Goal: Task Accomplishment & Management: Manage account settings

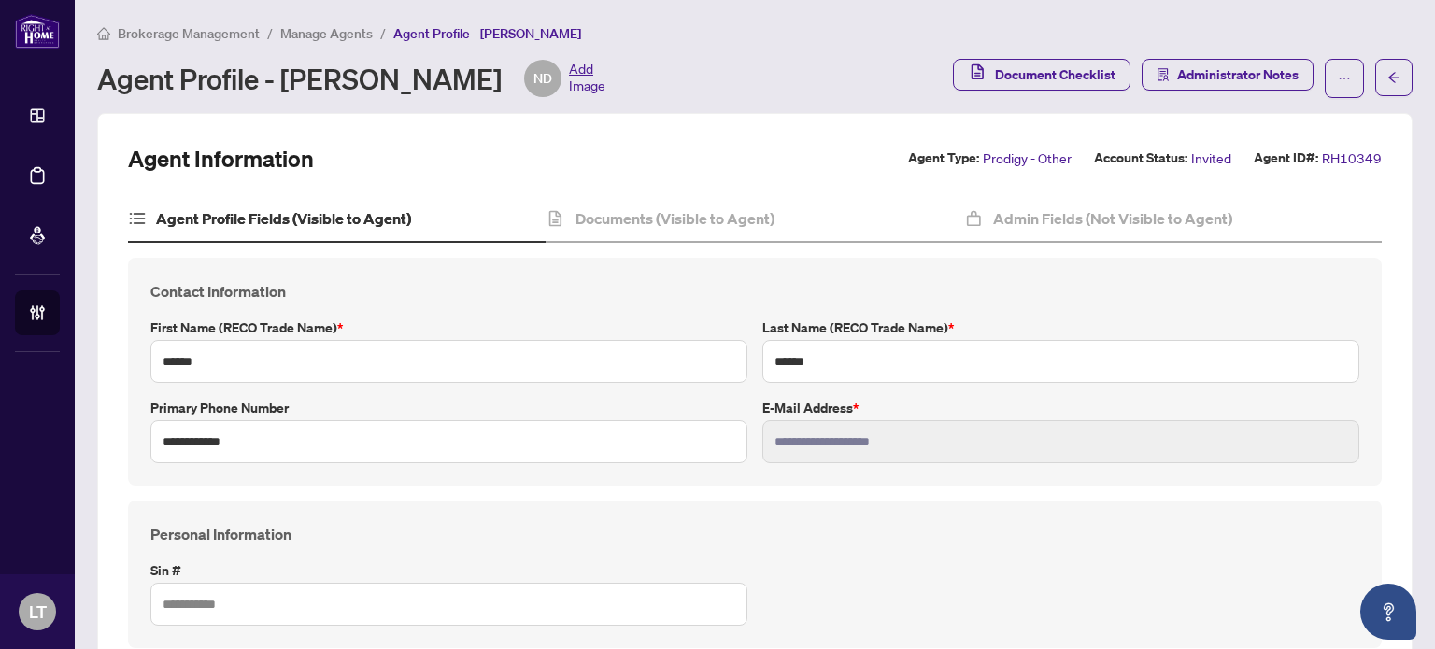
click at [333, 33] on span "Manage Agents" at bounding box center [326, 33] width 92 height 17
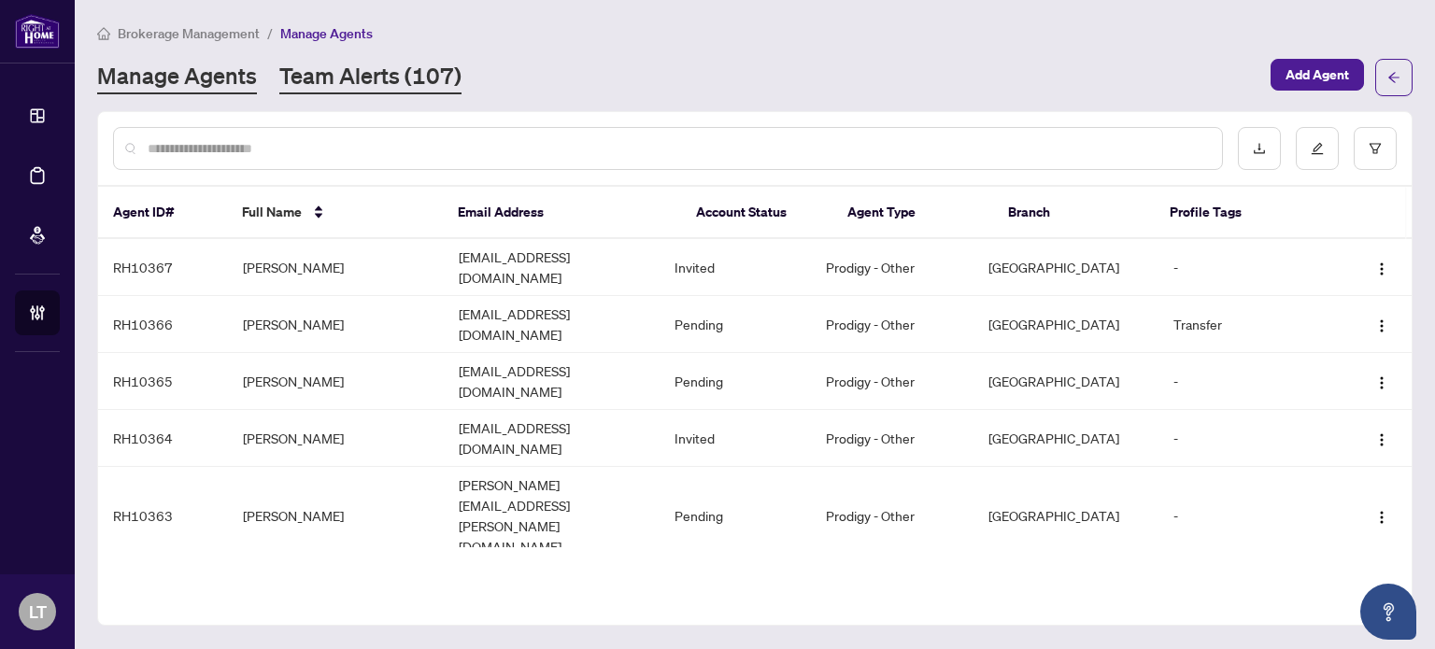
click at [330, 89] on link "Team Alerts (107)" at bounding box center [370, 78] width 182 height 34
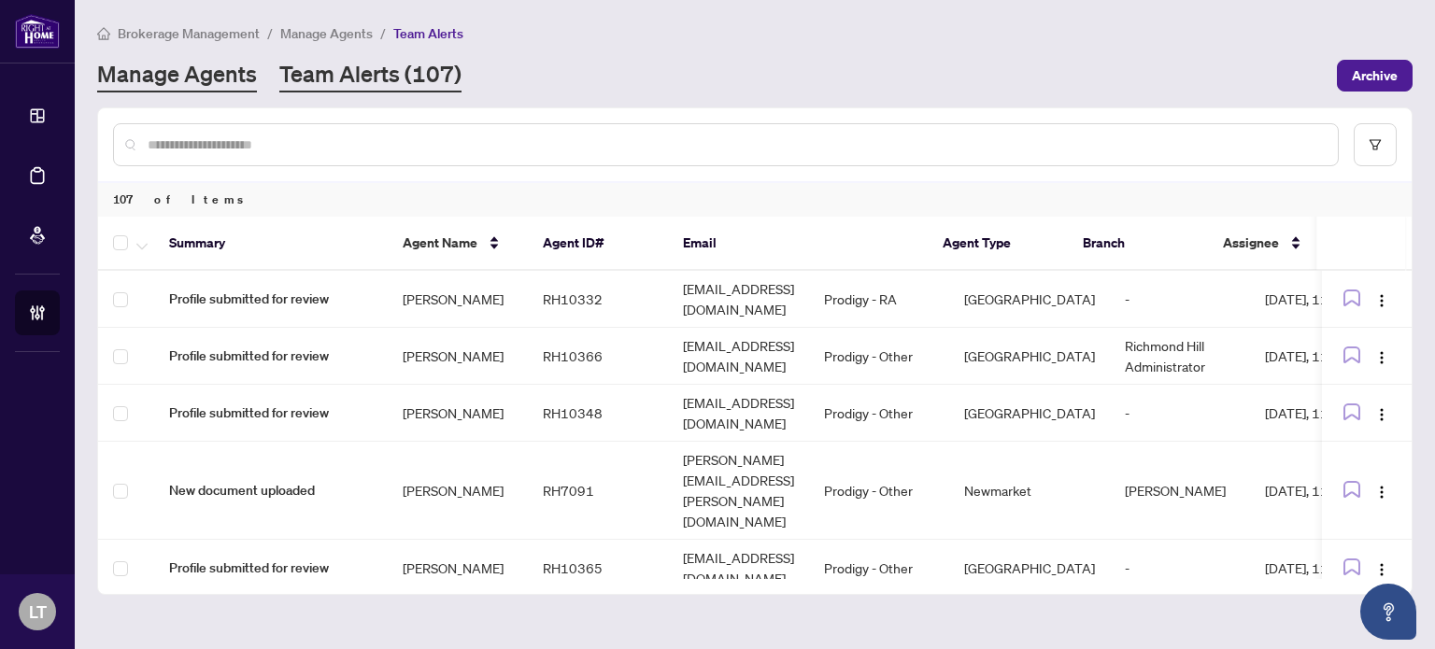
click at [175, 81] on link "Manage Agents" at bounding box center [177, 76] width 160 height 34
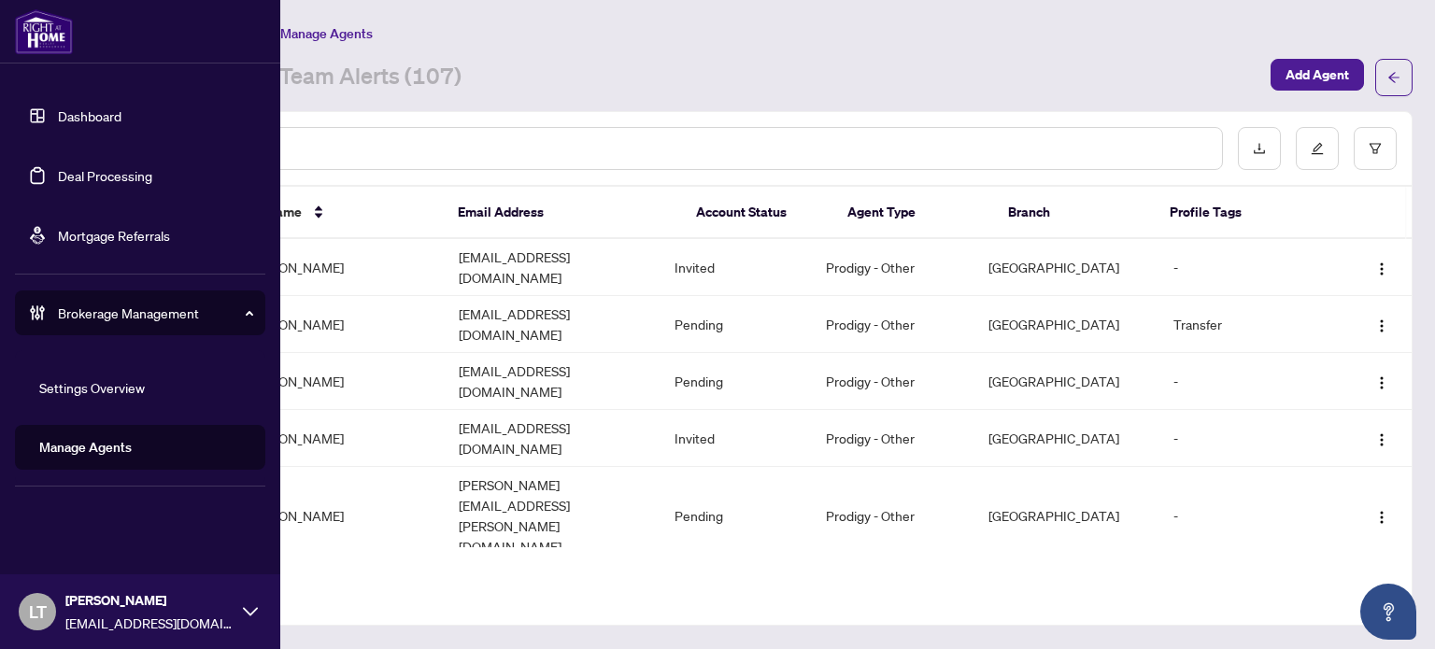
click at [99, 124] on link "Dashboard" at bounding box center [90, 115] width 64 height 17
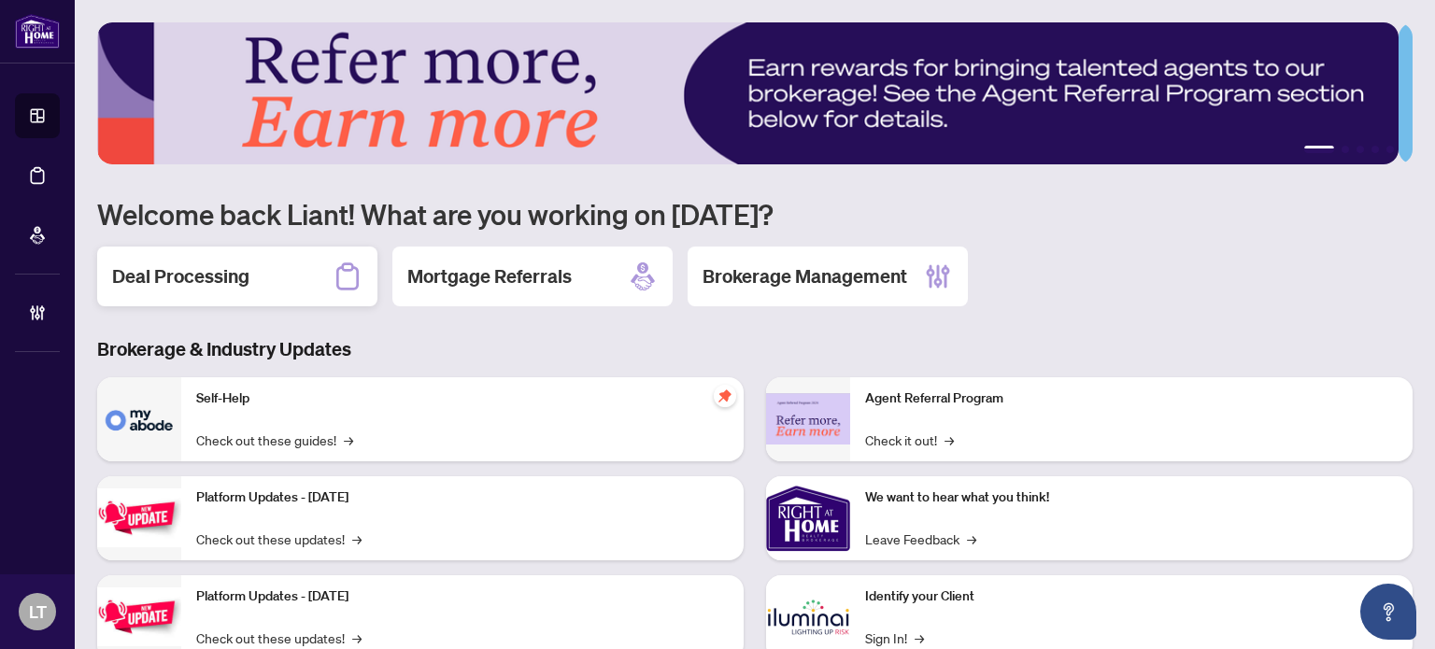
click at [276, 287] on div "Deal Processing" at bounding box center [237, 277] width 280 height 60
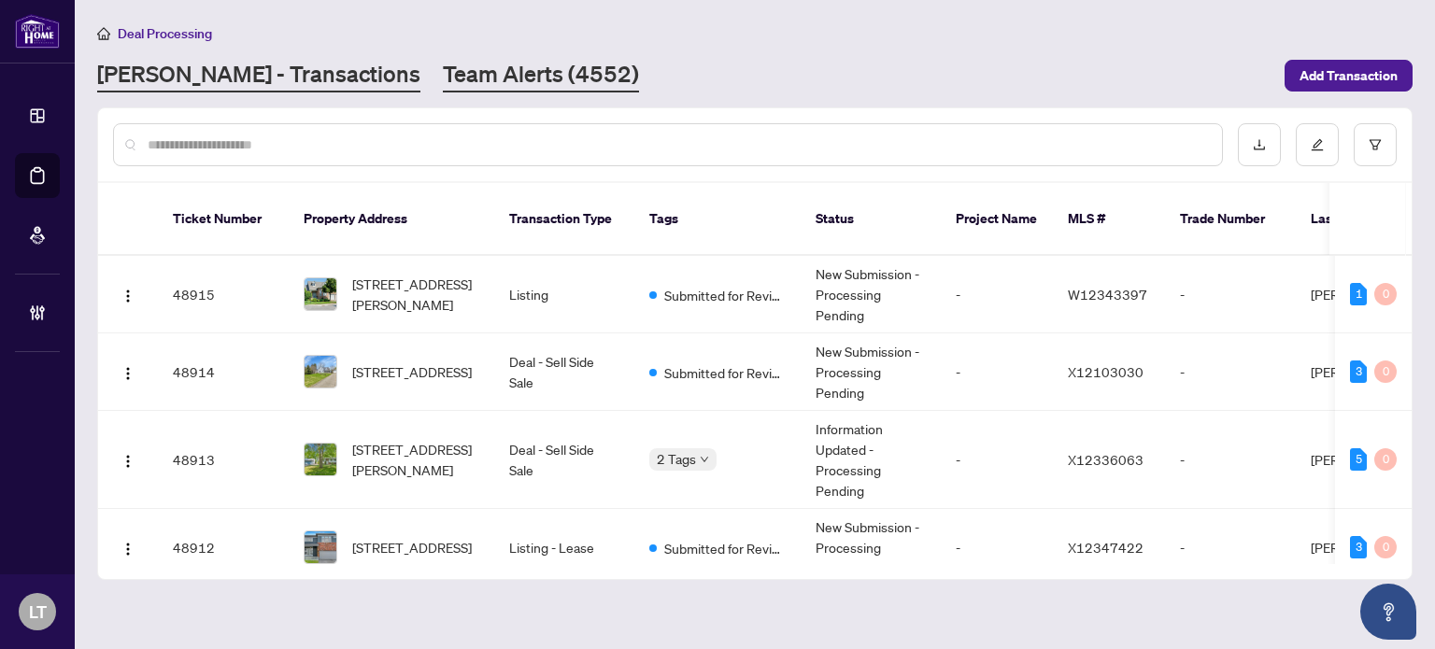
click at [443, 84] on link "Team Alerts (4552)" at bounding box center [541, 76] width 196 height 34
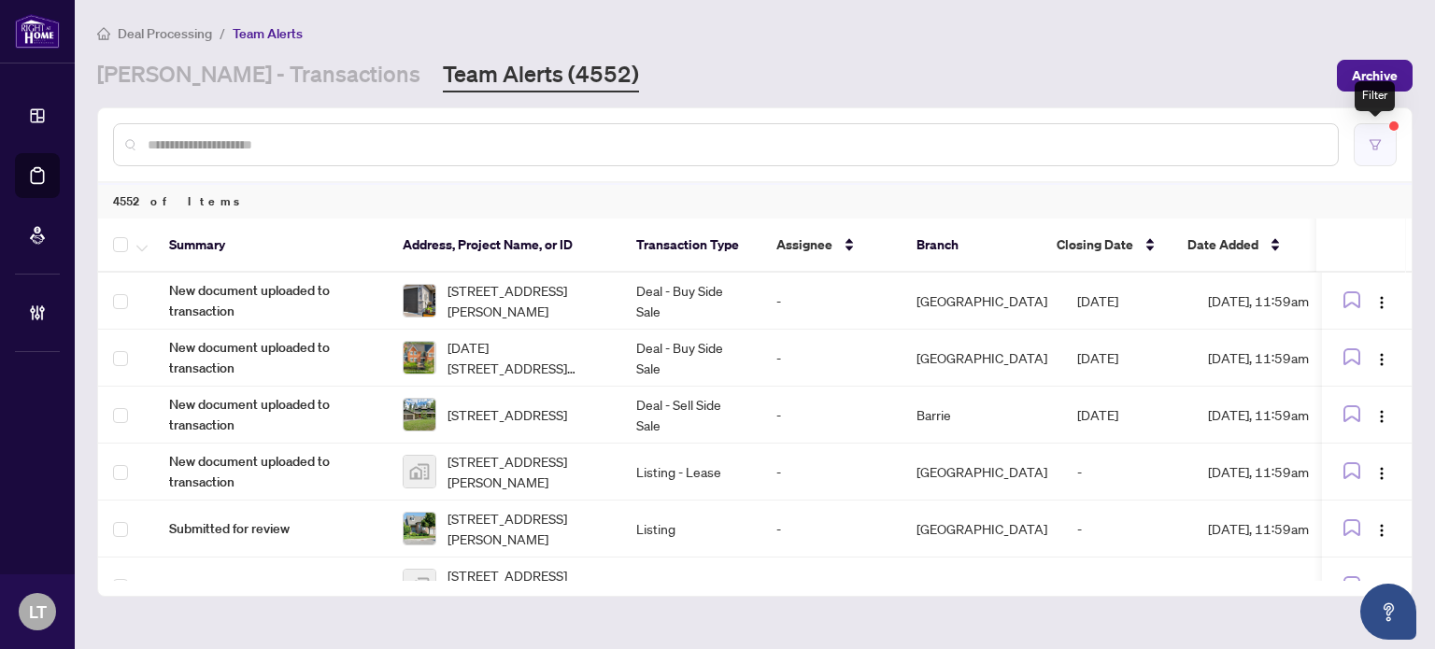
click at [1374, 136] on button "button" at bounding box center [1374, 144] width 43 height 43
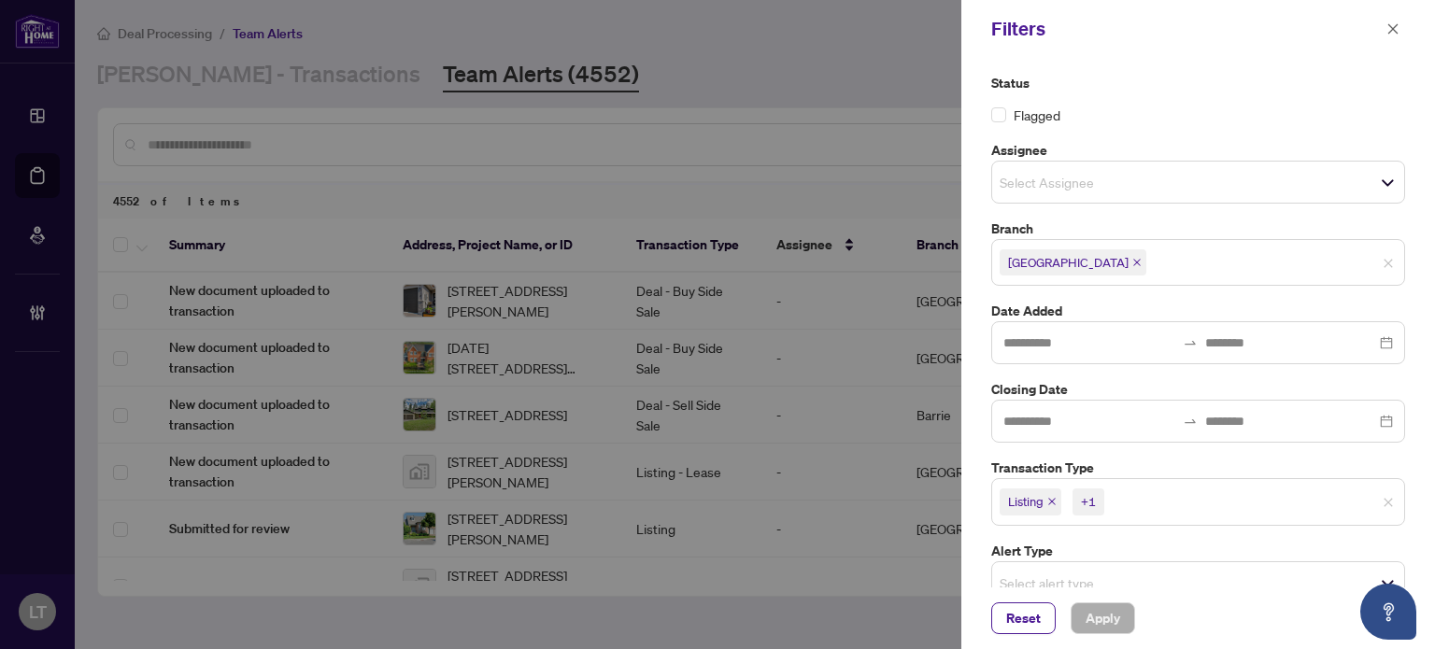
scroll to position [88, 0]
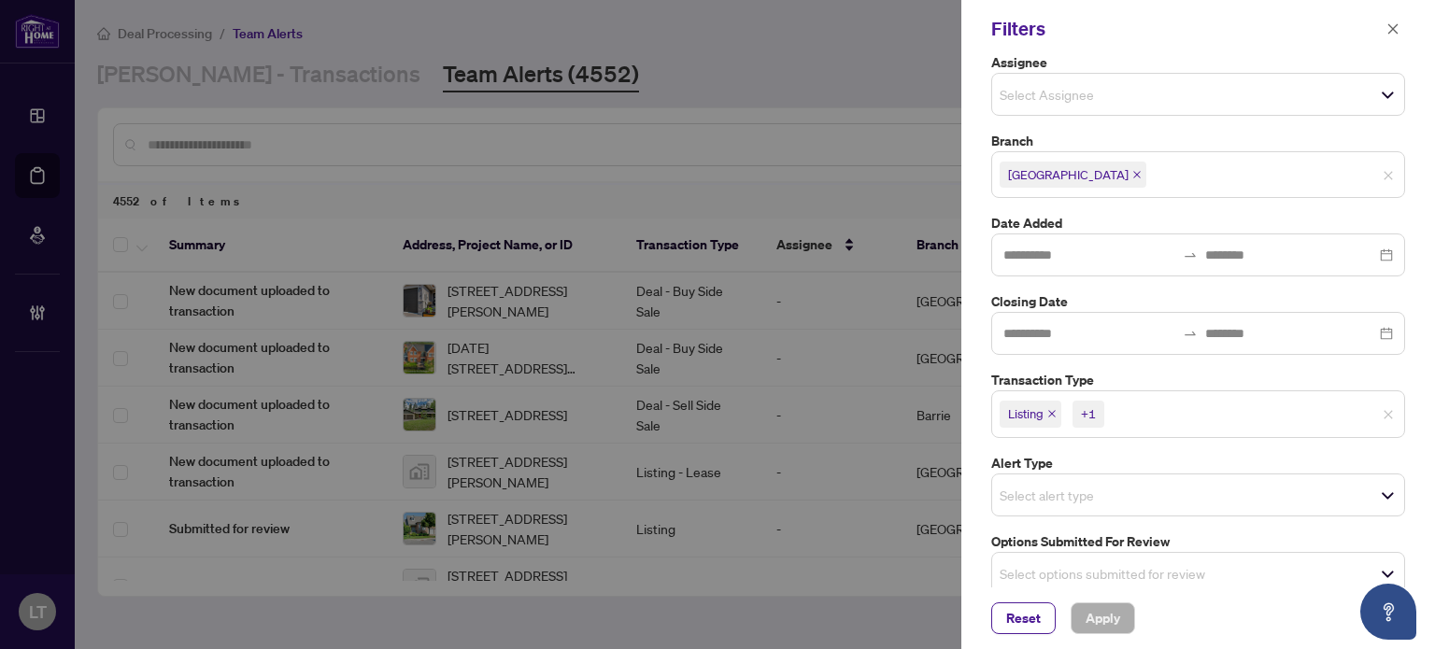
click at [1120, 102] on input "search" at bounding box center [1064, 94] width 131 height 22
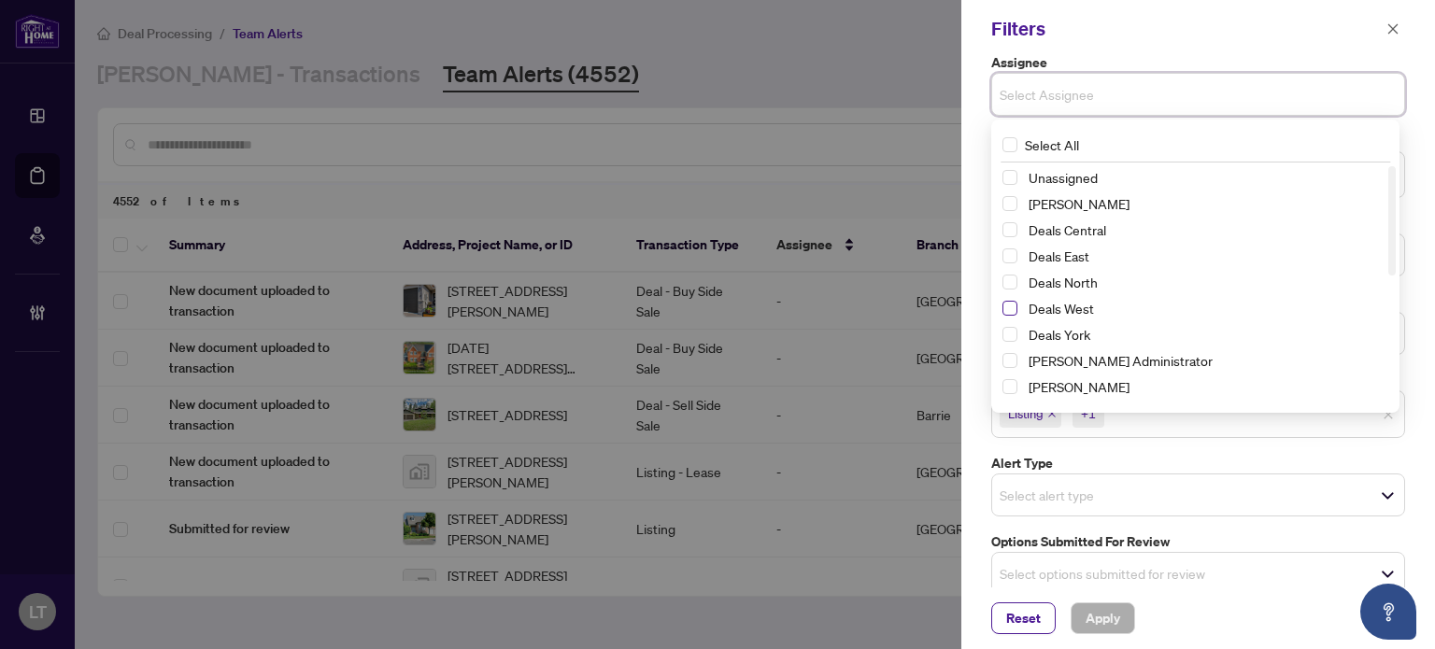
click at [1009, 307] on span "Select Deals West" at bounding box center [1009, 308] width 15 height 15
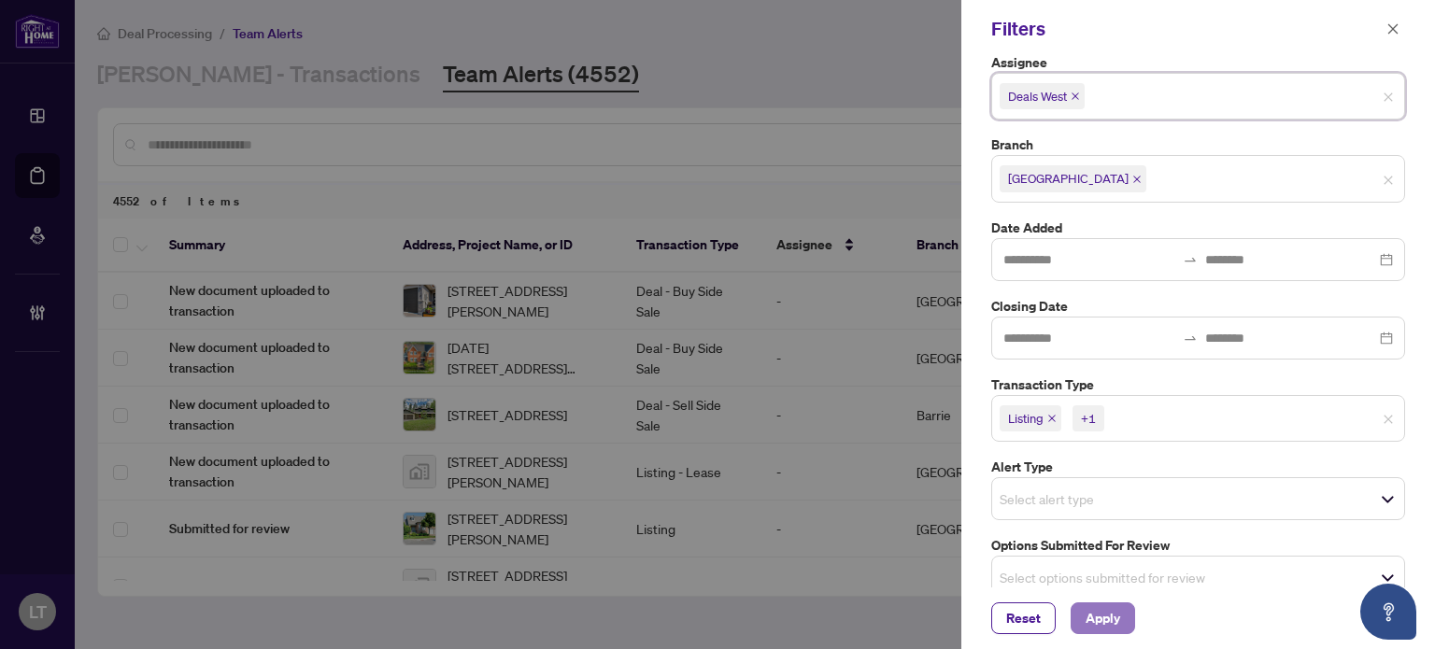
click at [1089, 625] on span "Apply" at bounding box center [1102, 618] width 35 height 30
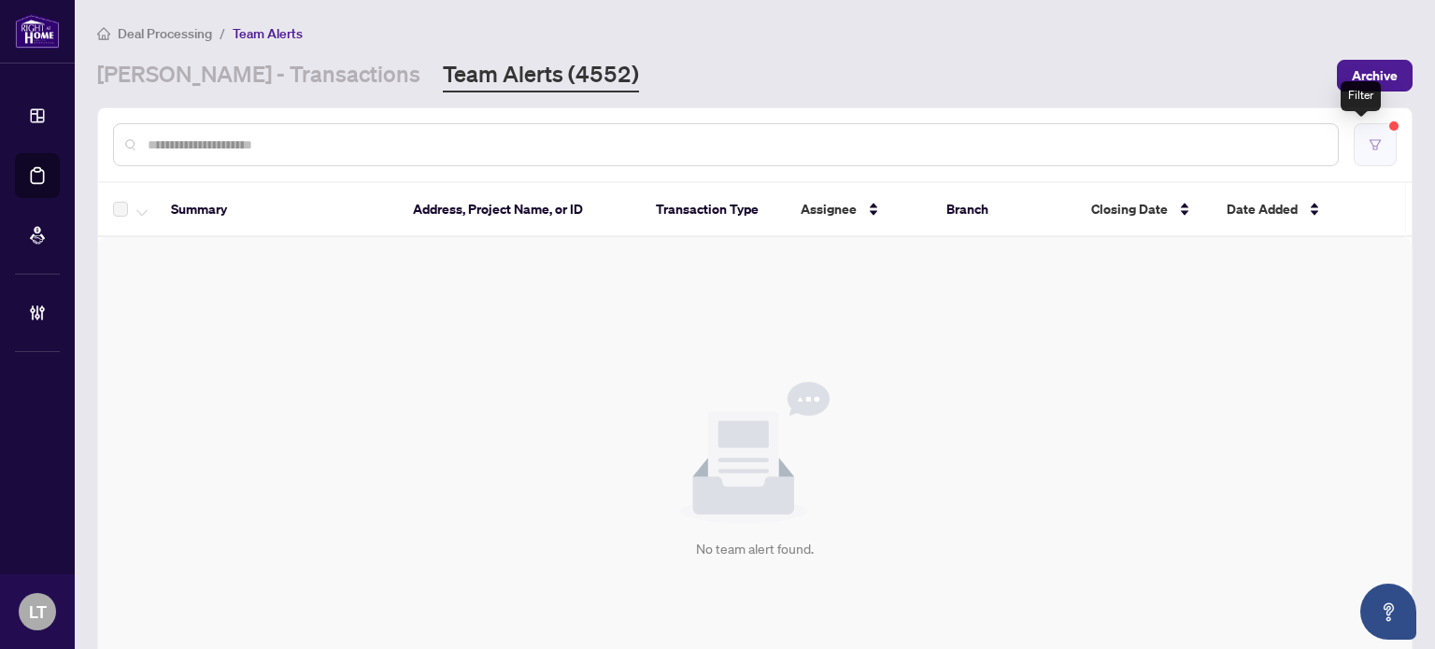
click at [1361, 155] on button "button" at bounding box center [1374, 144] width 43 height 43
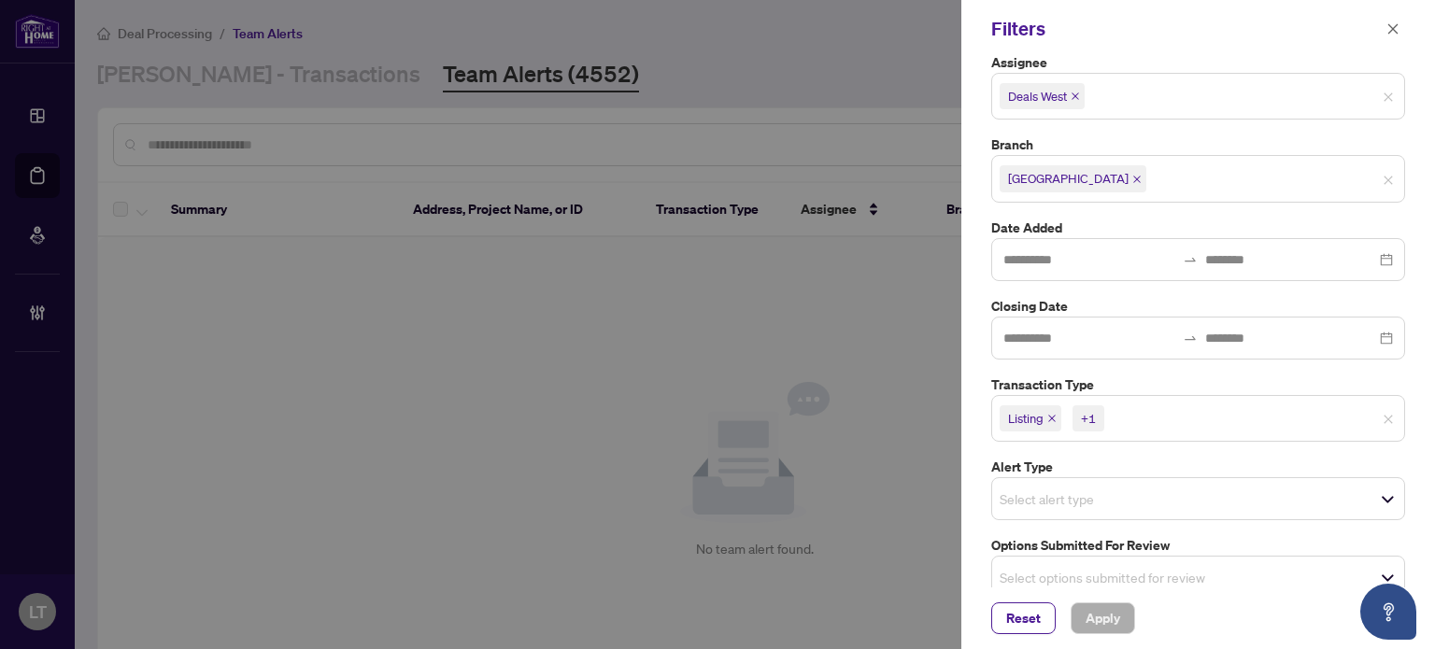
click at [1132, 178] on icon "close" at bounding box center [1136, 179] width 9 height 9
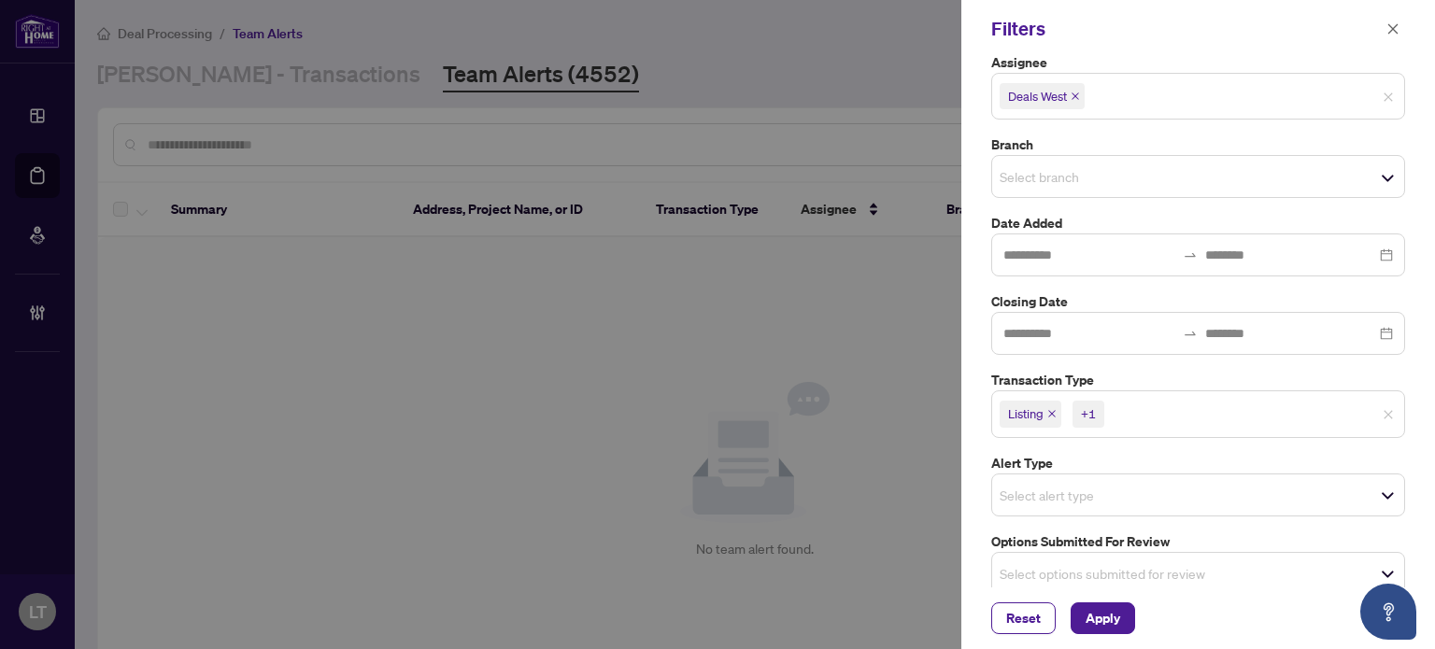
click at [1074, 93] on icon "close" at bounding box center [1074, 95] width 7 height 7
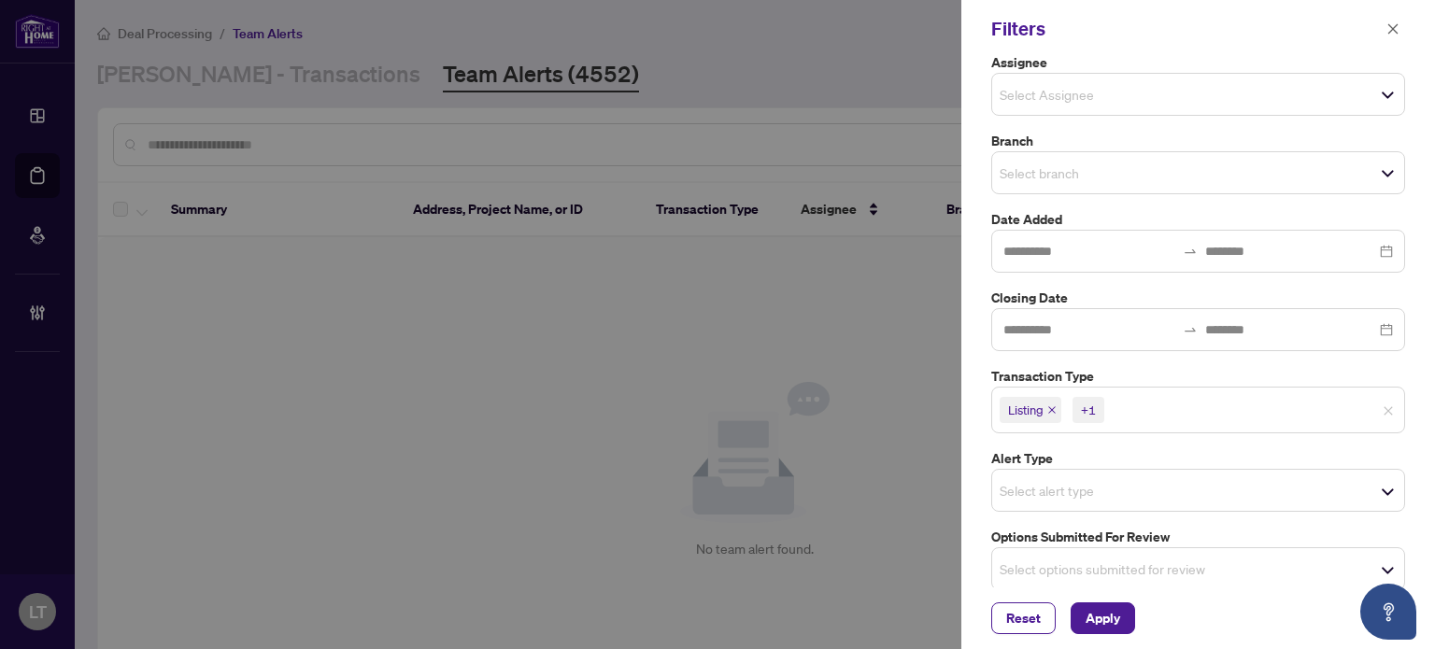
click at [1039, 406] on span "Listing" at bounding box center [1025, 410] width 35 height 19
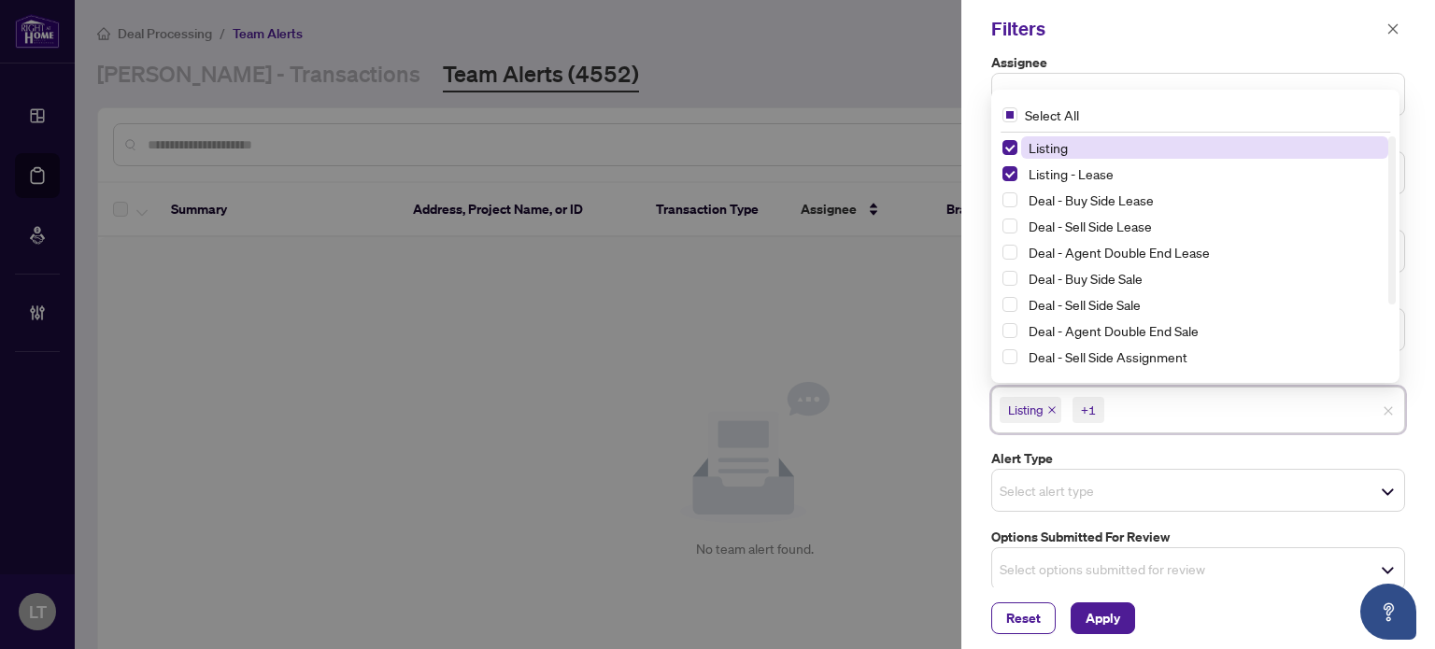
click at [1054, 405] on icon "close" at bounding box center [1051, 409] width 9 height 9
click at [1095, 405] on icon "close" at bounding box center [1093, 409] width 9 height 9
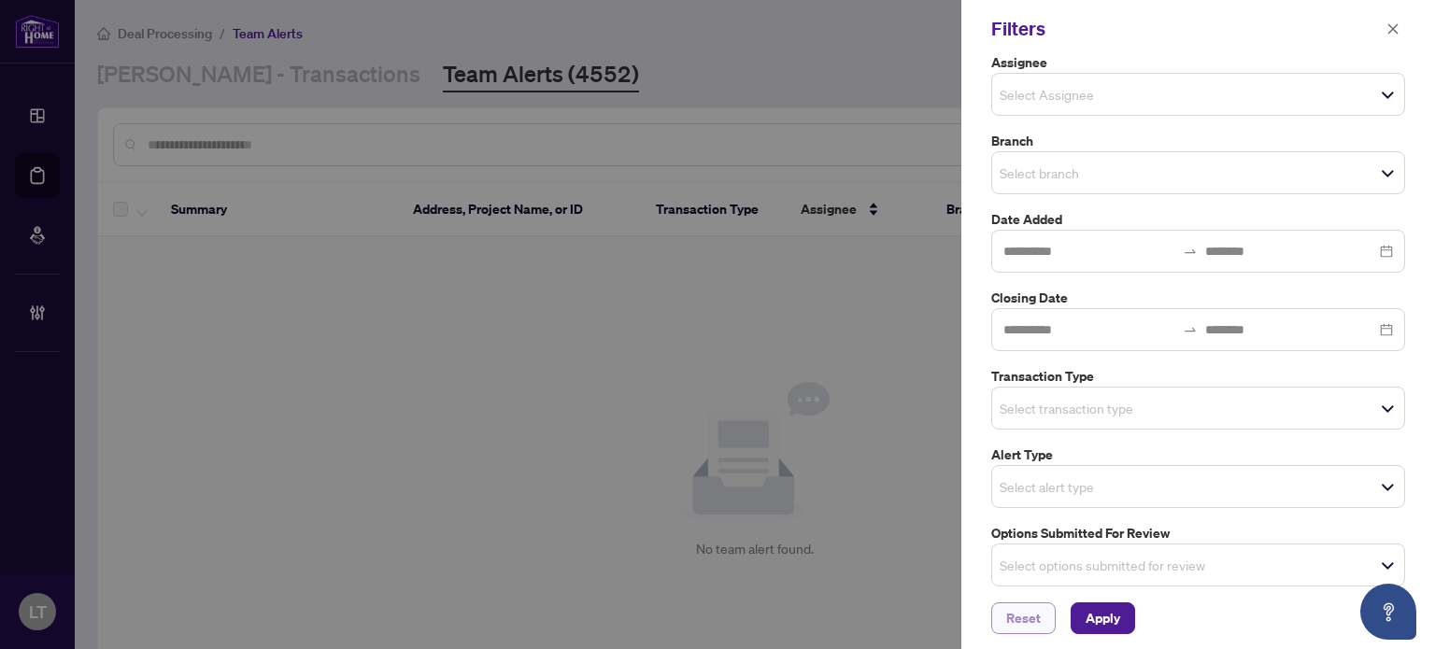
click at [1008, 615] on span "Reset" at bounding box center [1023, 618] width 35 height 30
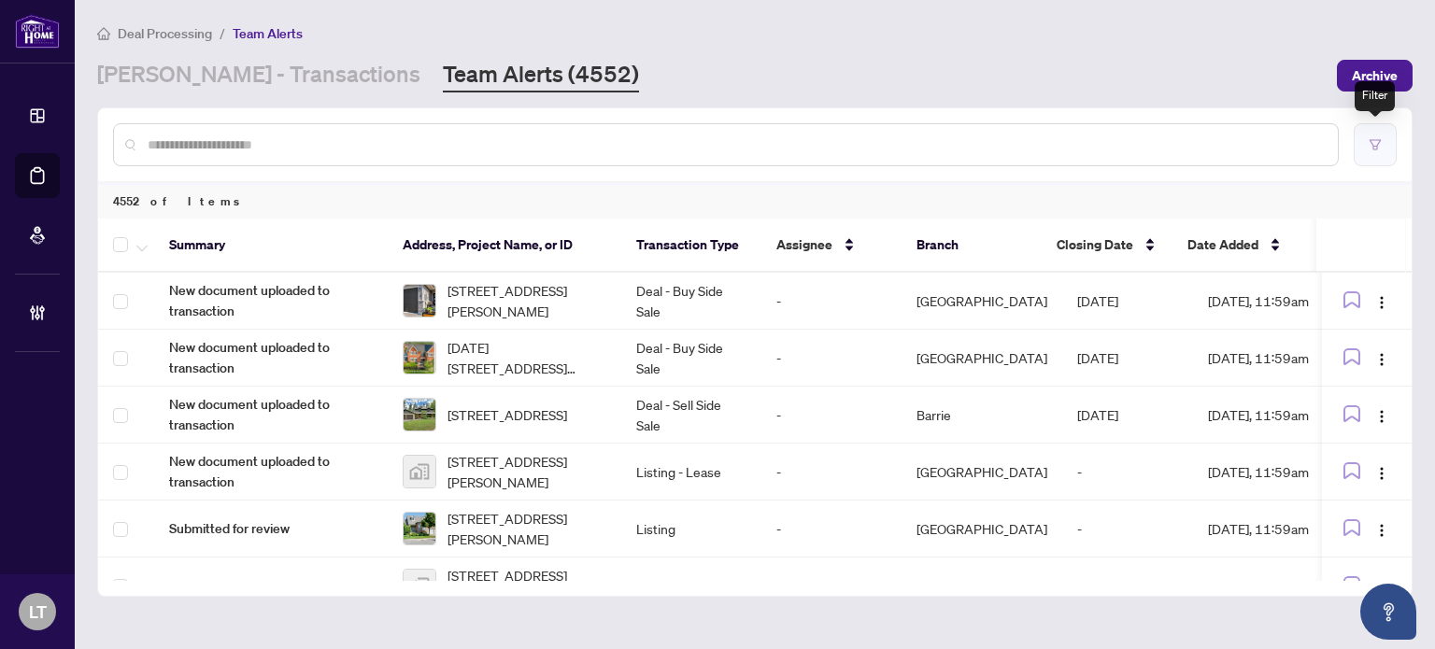
click at [1382, 140] on button "button" at bounding box center [1374, 144] width 43 height 43
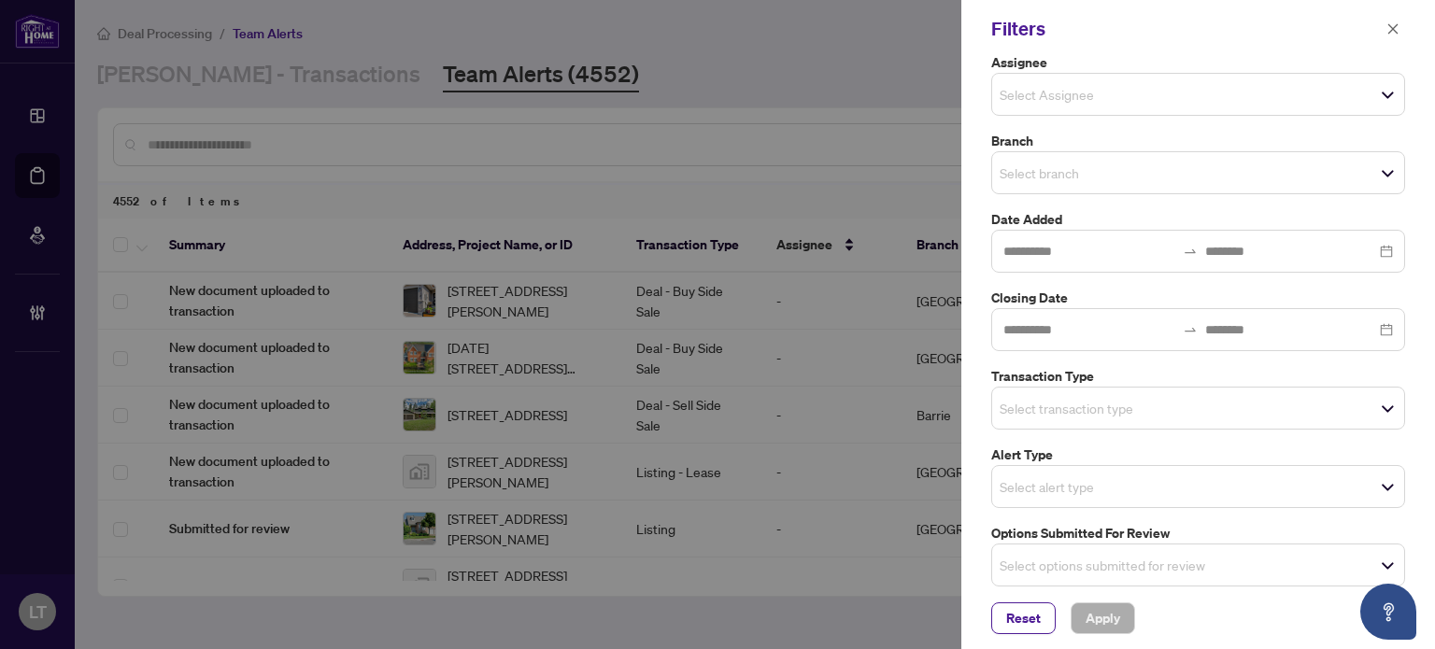
click at [1102, 174] on input "search" at bounding box center [1064, 173] width 131 height 22
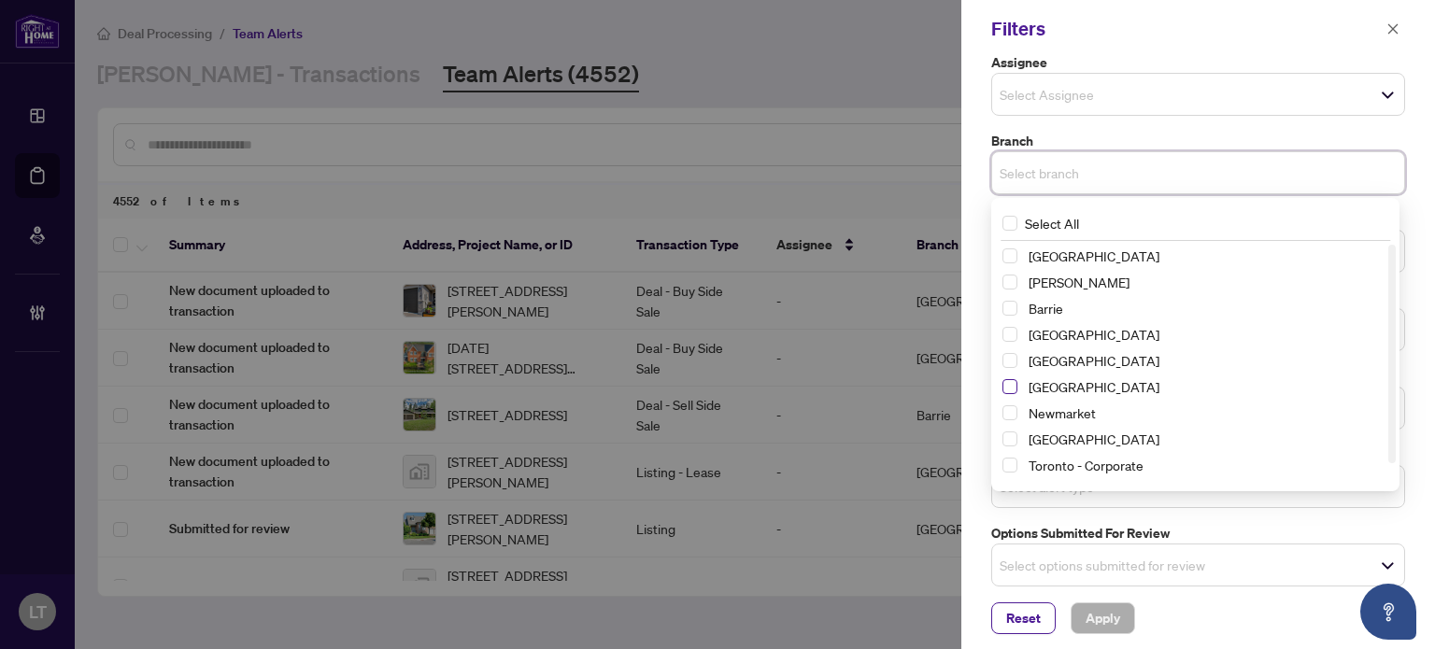
click at [1006, 388] on span "Select Mississauga" at bounding box center [1009, 386] width 15 height 15
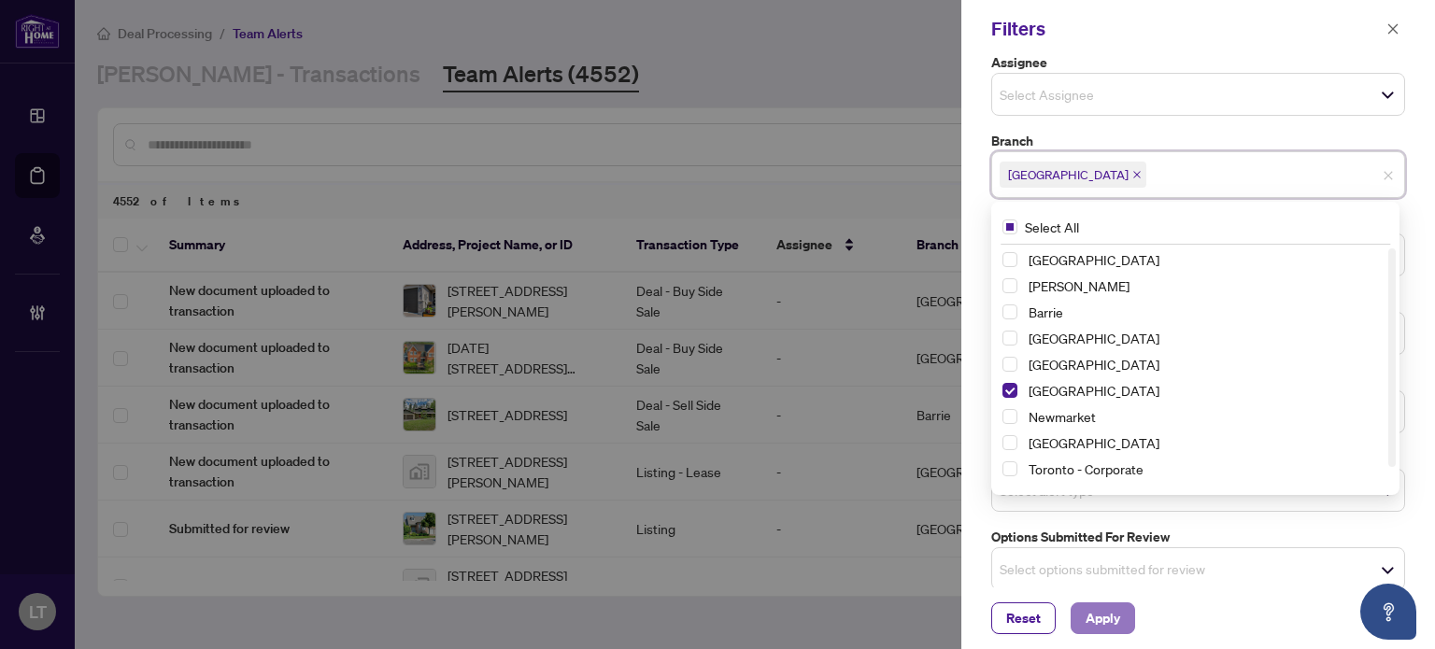
click at [1092, 621] on span "Apply" at bounding box center [1102, 618] width 35 height 30
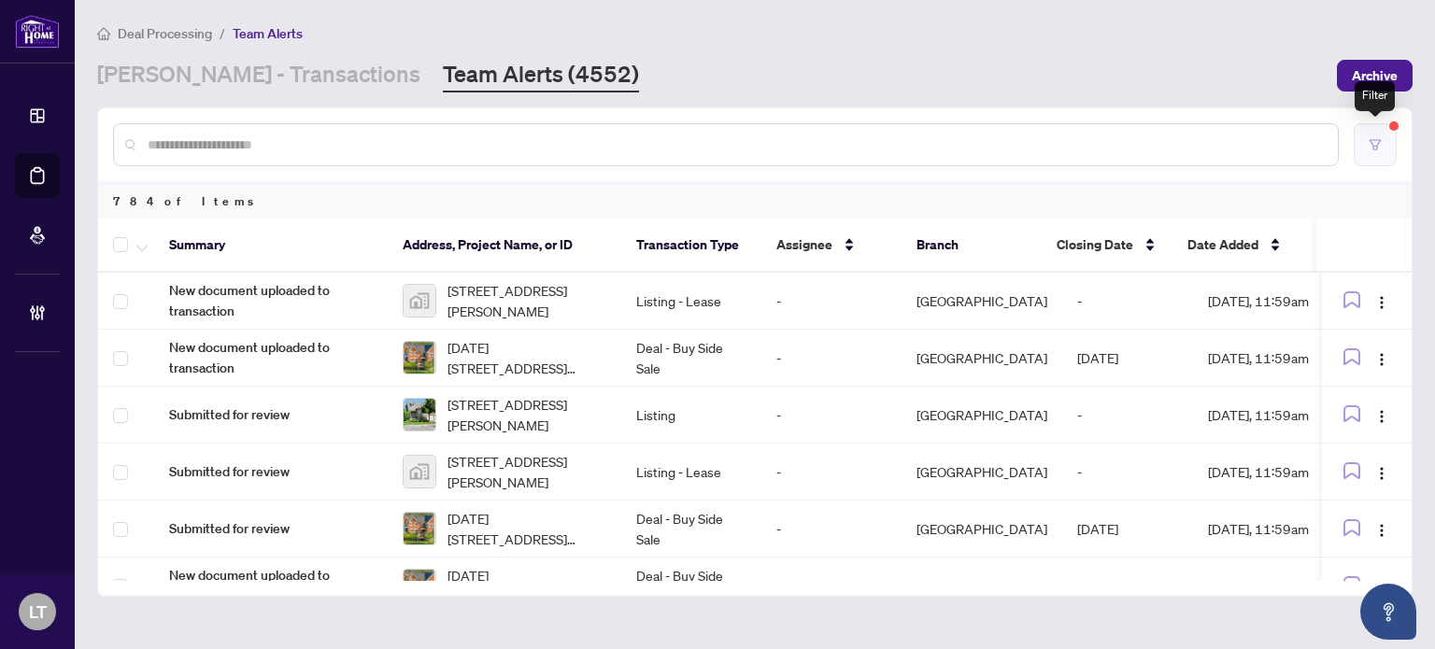
click at [1376, 134] on button "button" at bounding box center [1374, 144] width 43 height 43
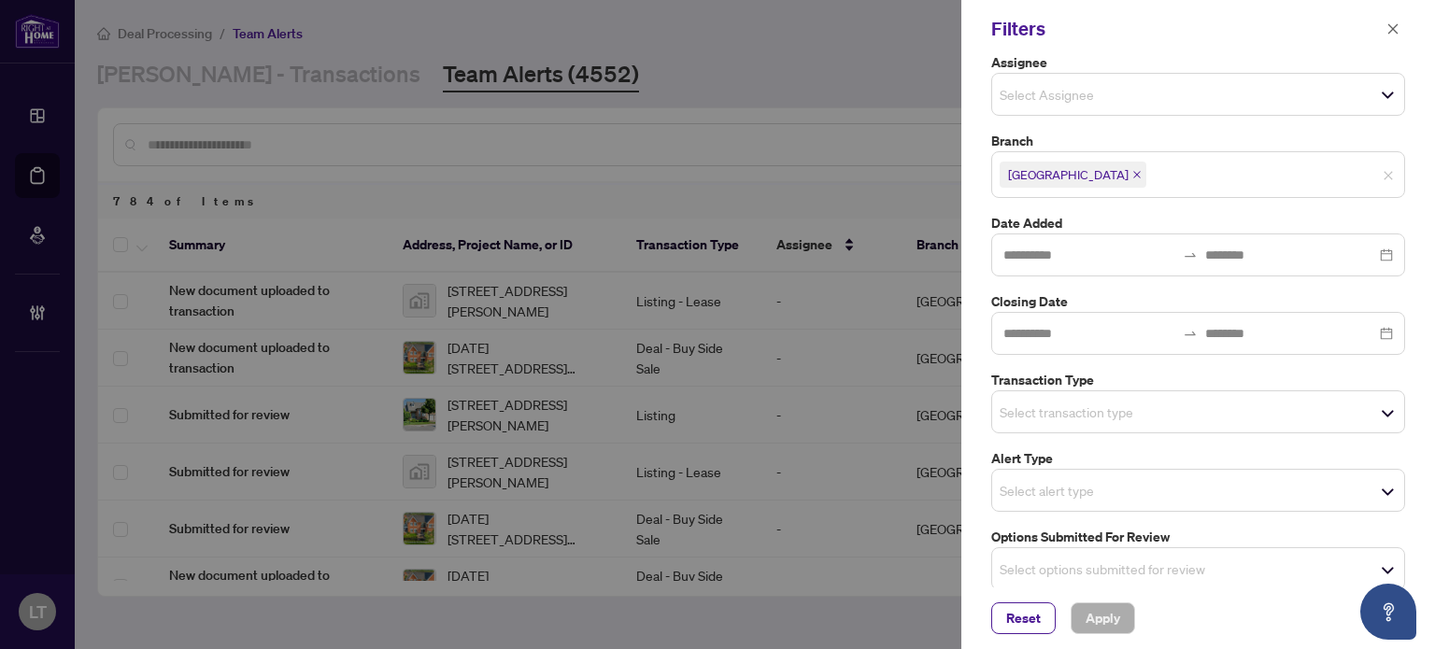
click at [1077, 412] on input "search" at bounding box center [1064, 412] width 131 height 22
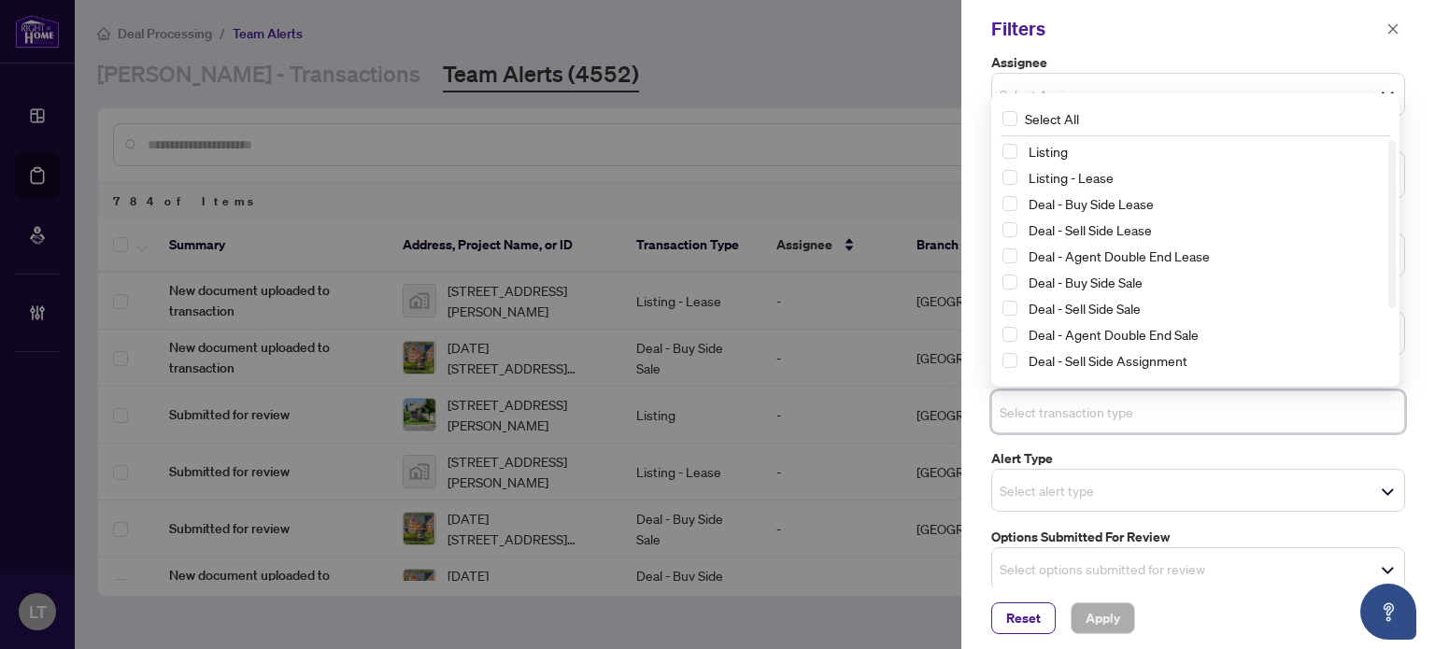
click at [1002, 149] on span "Select Listing" at bounding box center [1009, 151] width 15 height 15
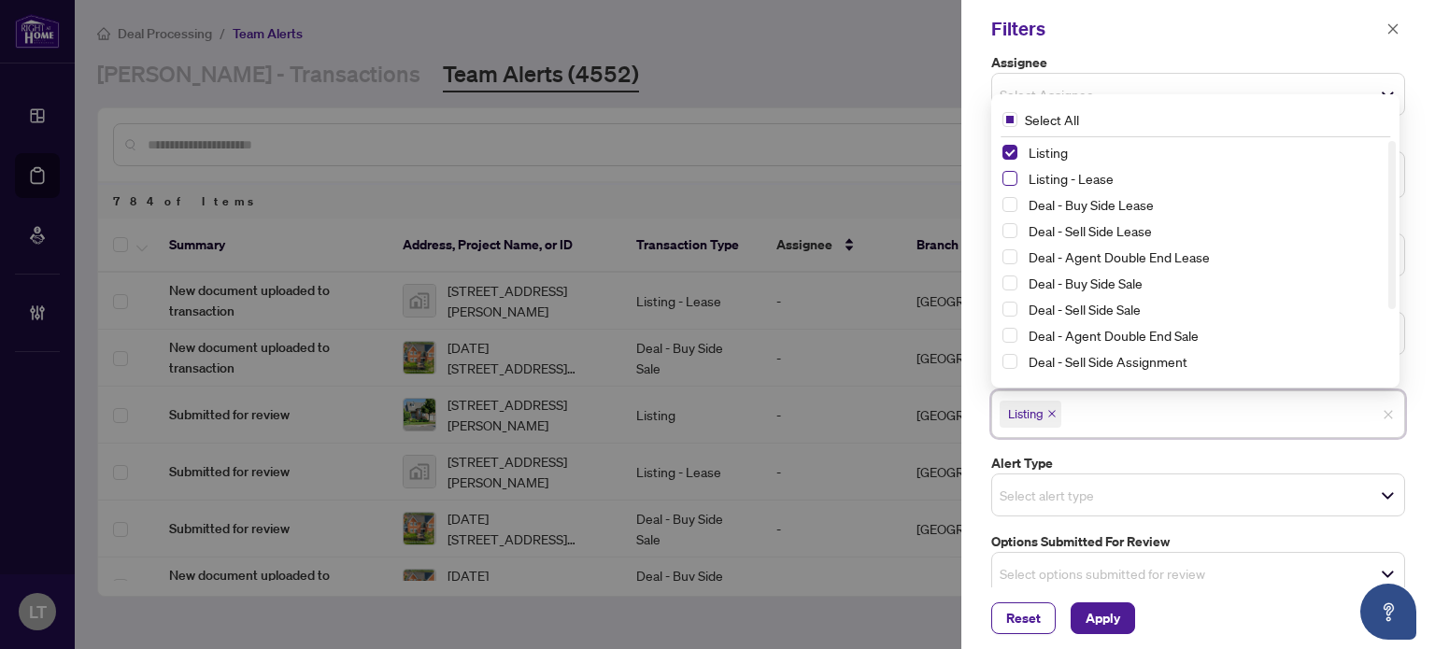
click at [1006, 171] on span "Select Listing - Lease" at bounding box center [1009, 178] width 15 height 15
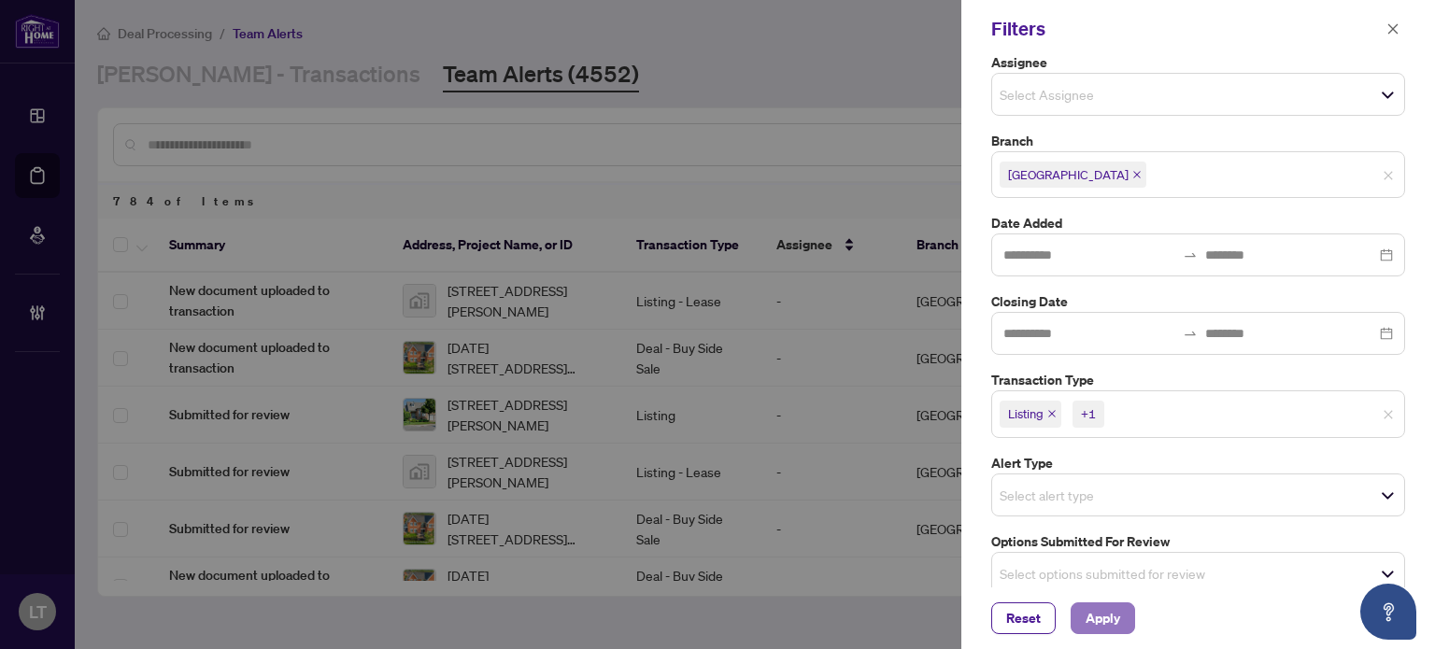
click at [1070, 613] on button "Apply" at bounding box center [1102, 618] width 64 height 32
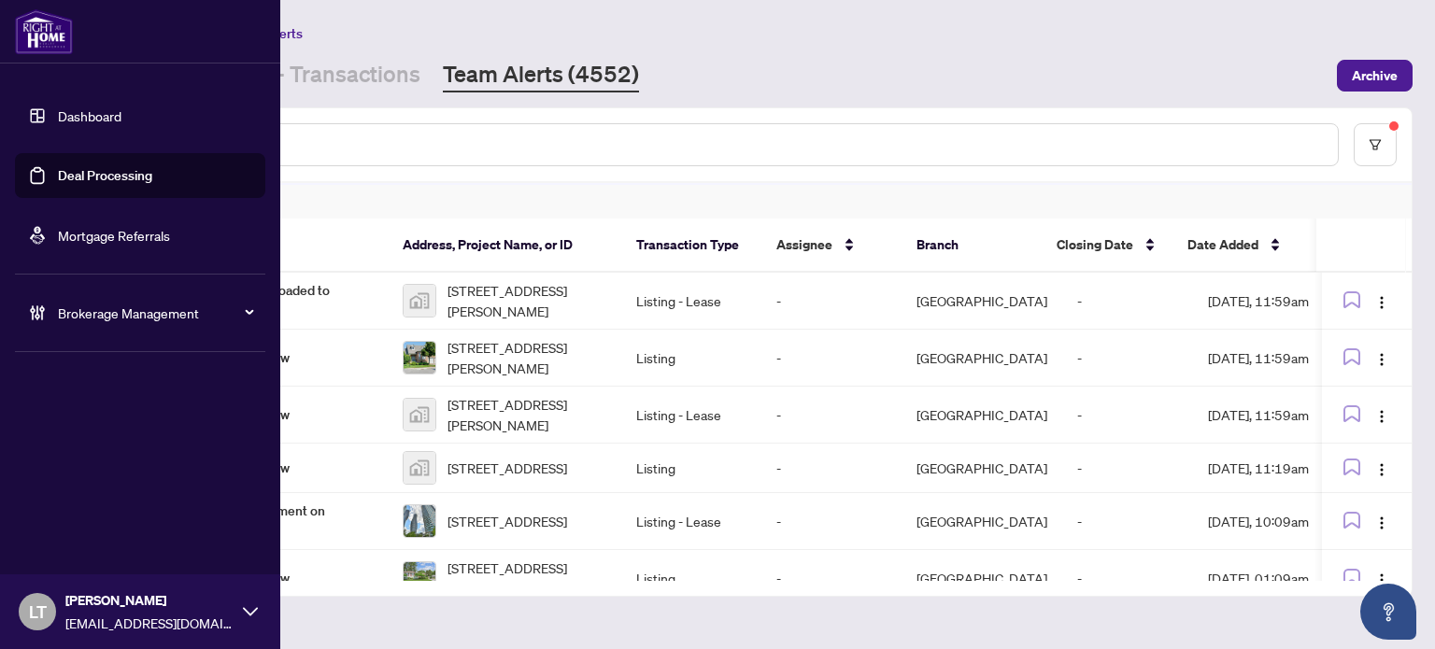
click at [58, 109] on link "Dashboard" at bounding box center [90, 115] width 64 height 17
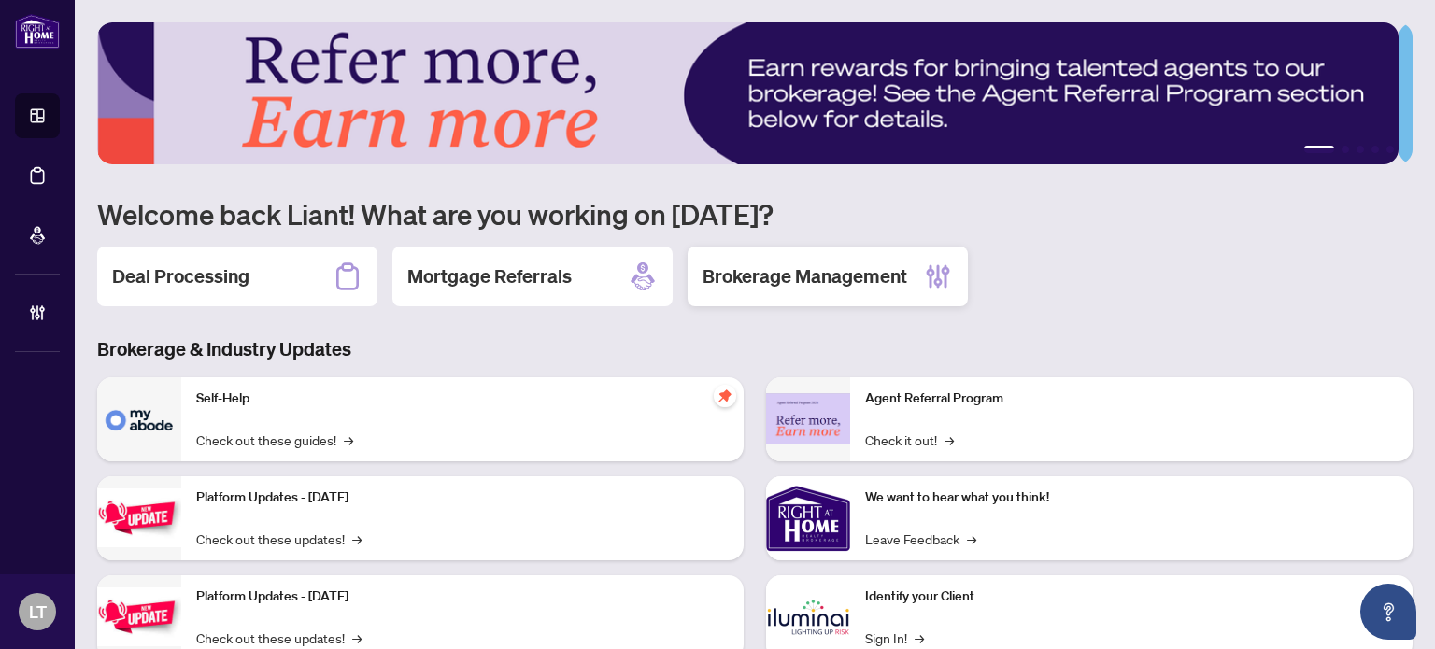
click at [791, 279] on h2 "Brokerage Management" at bounding box center [804, 276] width 205 height 26
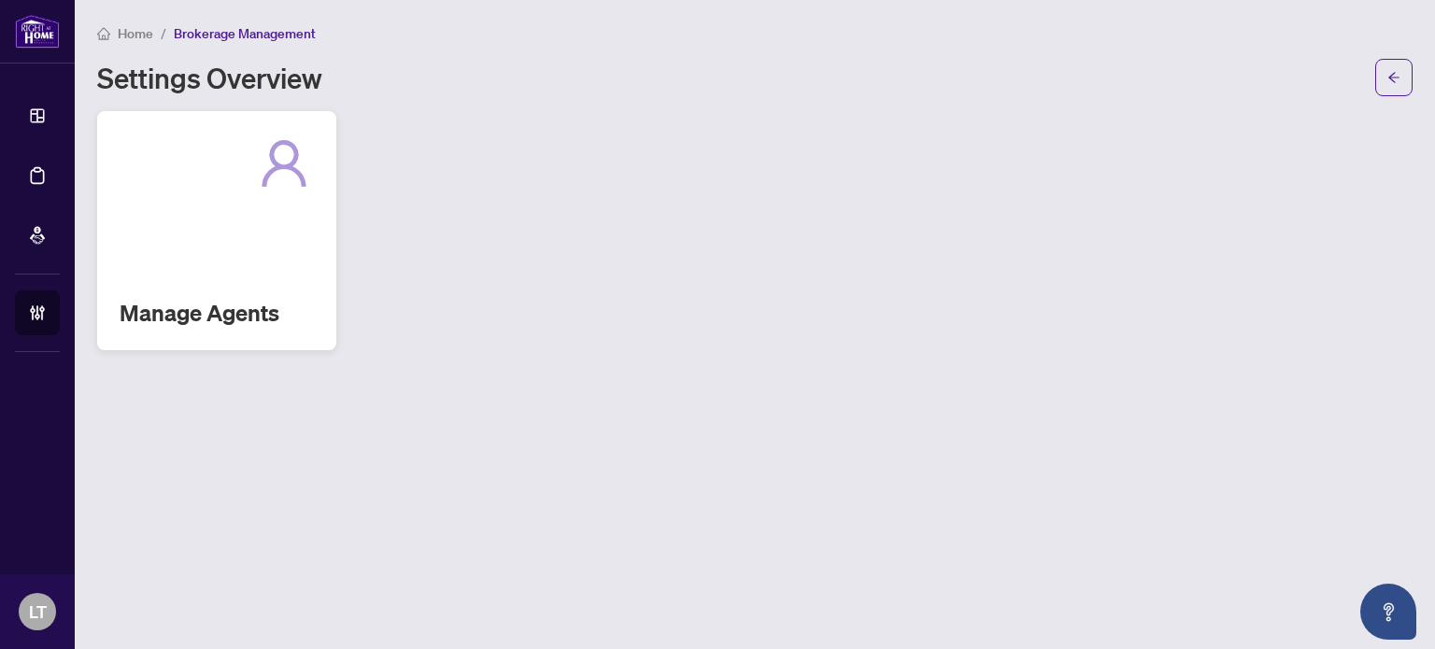
click at [220, 191] on div at bounding box center [217, 164] width 194 height 60
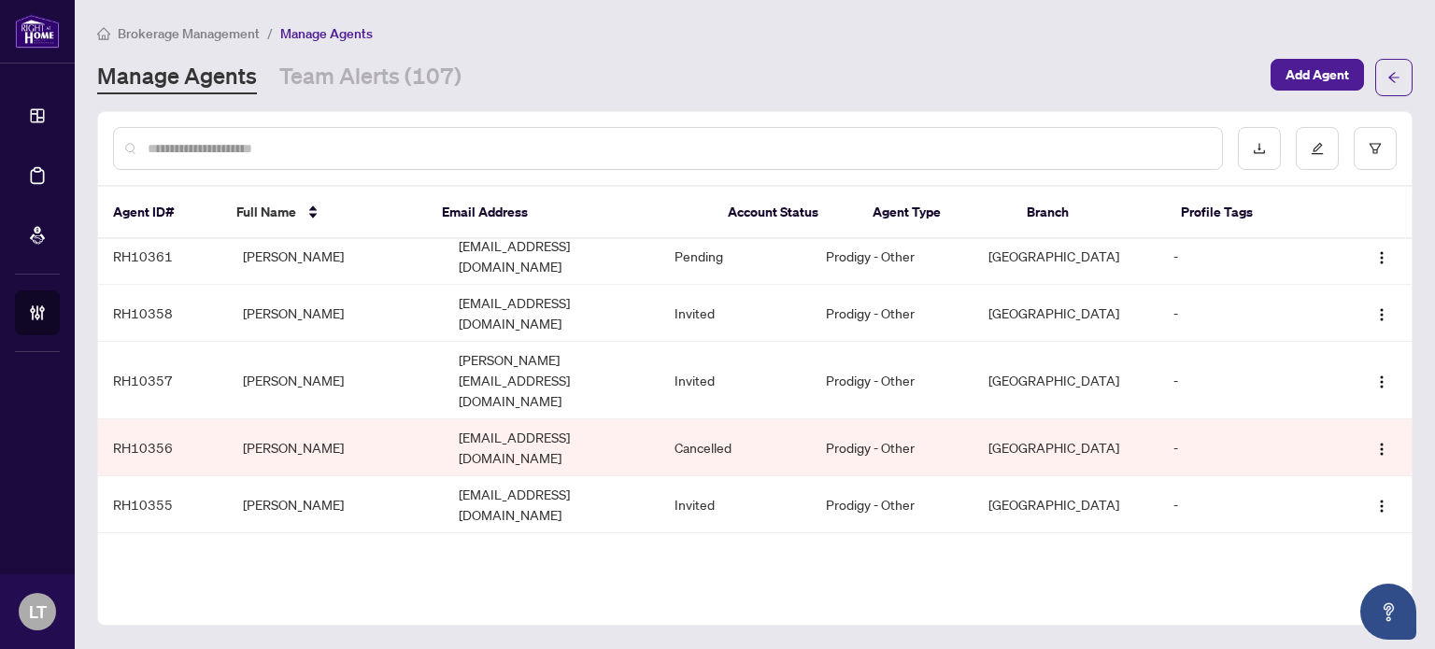
scroll to position [413, 0]
click at [463, 535] on td "[EMAIL_ADDRESS][DOMAIN_NAME]" at bounding box center [552, 563] width 216 height 57
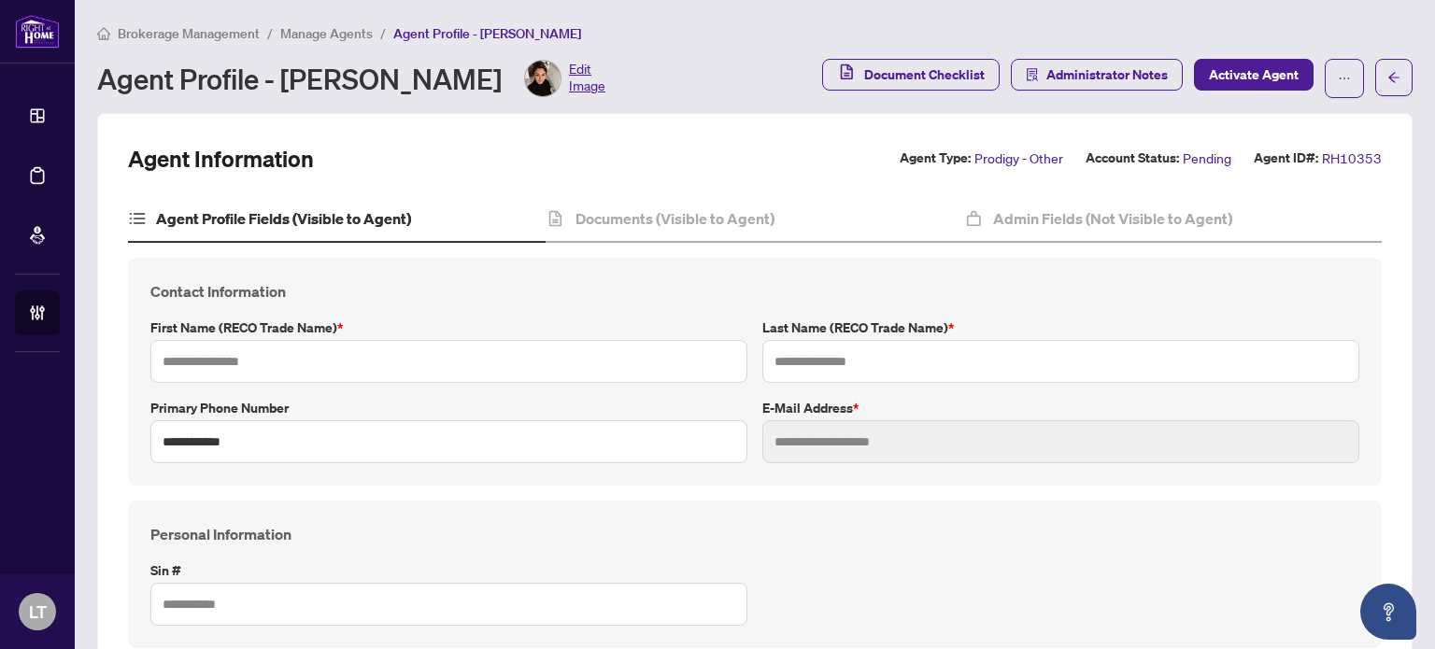
type input "*****"
type input "********"
type input "**********"
type input "*********"
type input "**********"
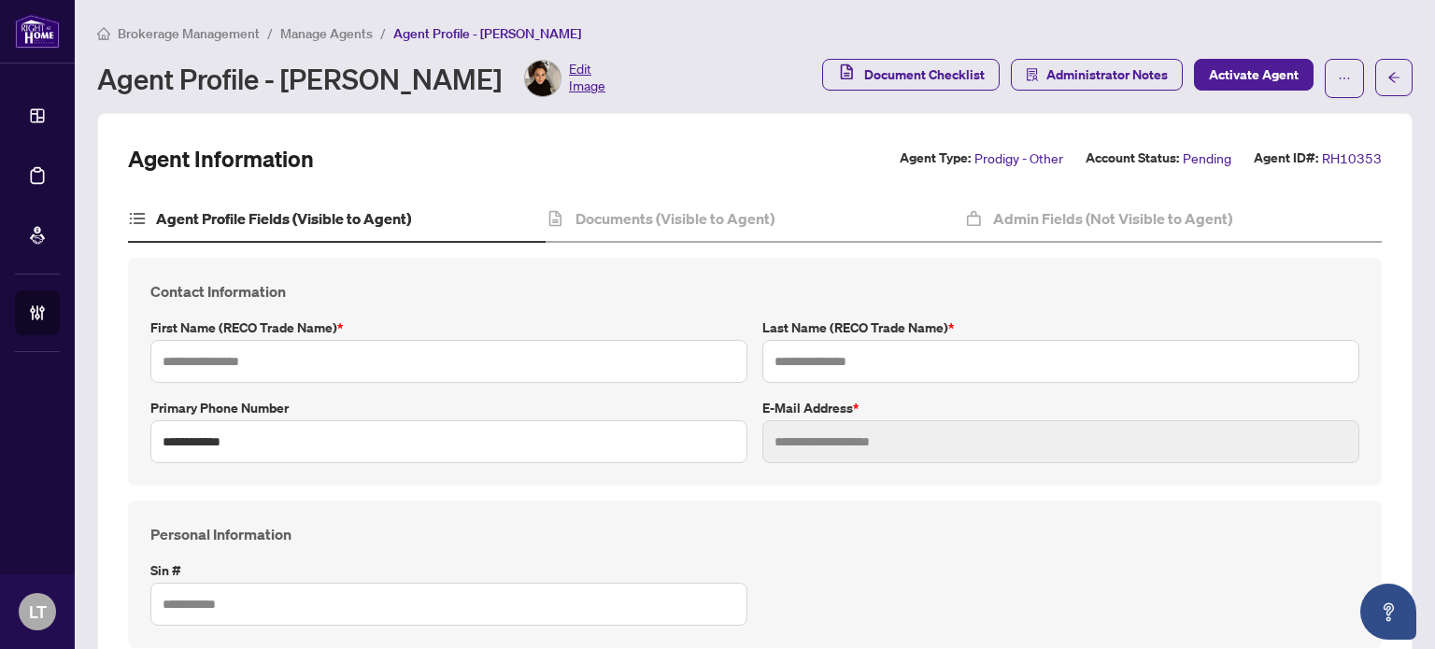
type input "**********"
type input "*******"
type input "****"
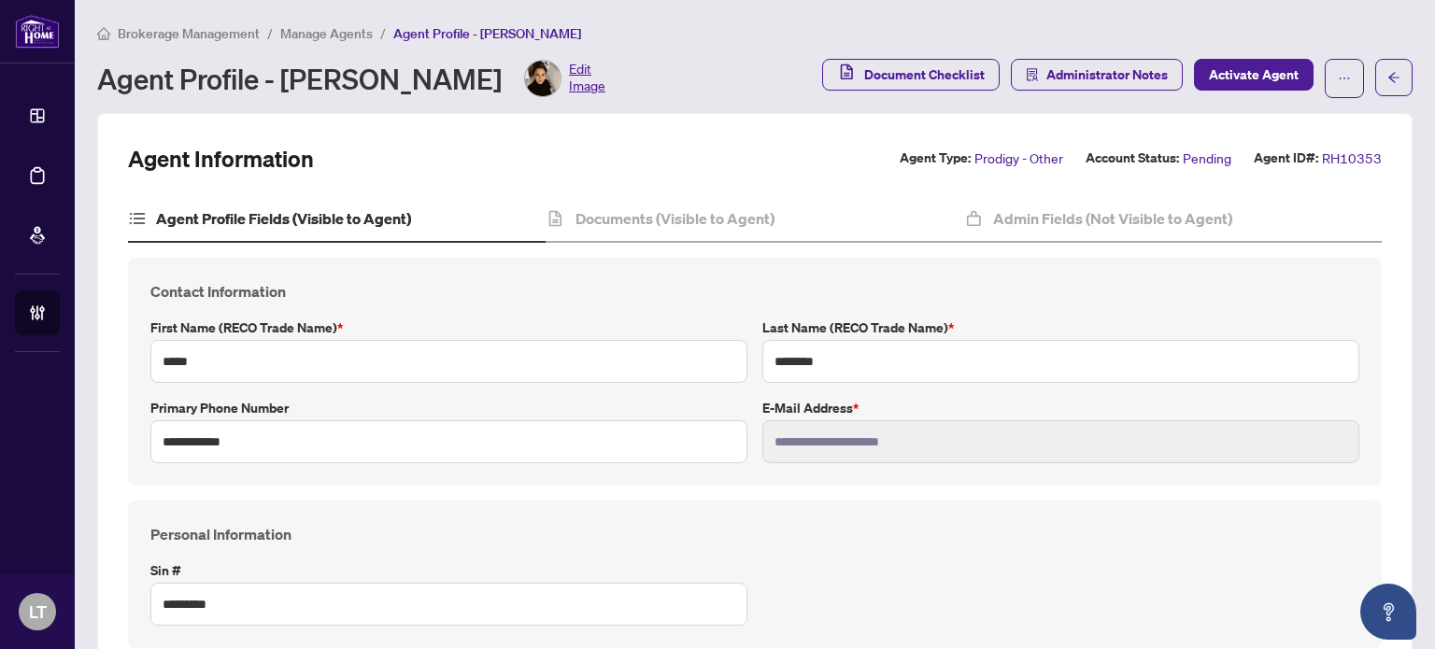
type input "**********"
click at [303, 37] on span "Manage Agents" at bounding box center [326, 33] width 92 height 17
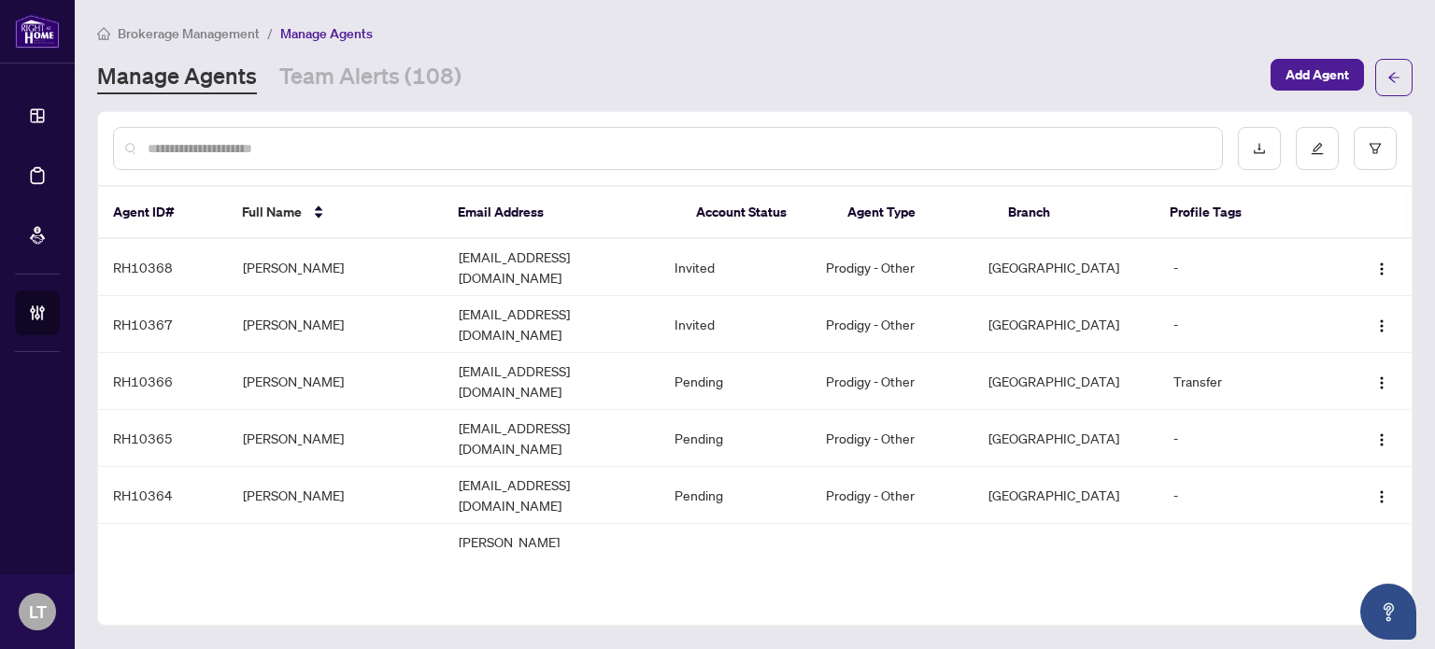
click at [303, 150] on input "text" at bounding box center [677, 148] width 1059 height 21
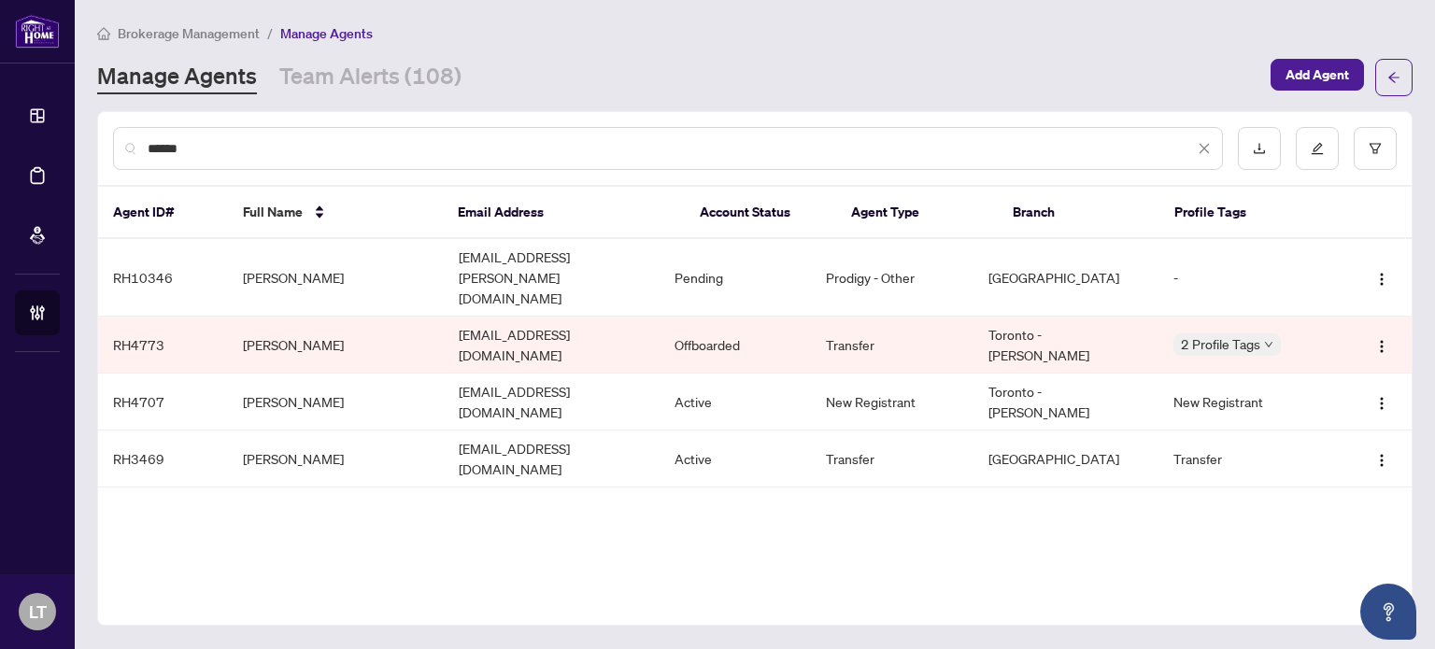
type input "******"
click at [445, 268] on td "[EMAIL_ADDRESS][PERSON_NAME][DOMAIN_NAME]" at bounding box center [552, 278] width 216 height 78
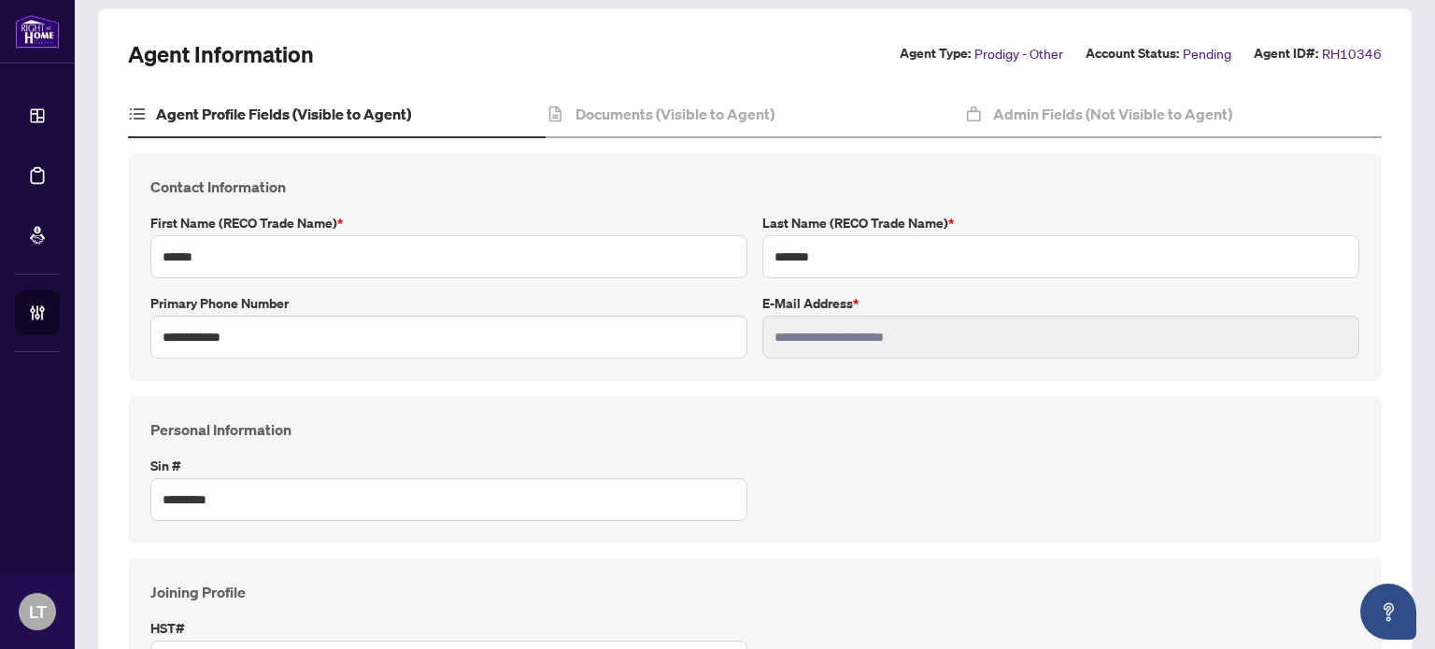
scroll to position [111, 0]
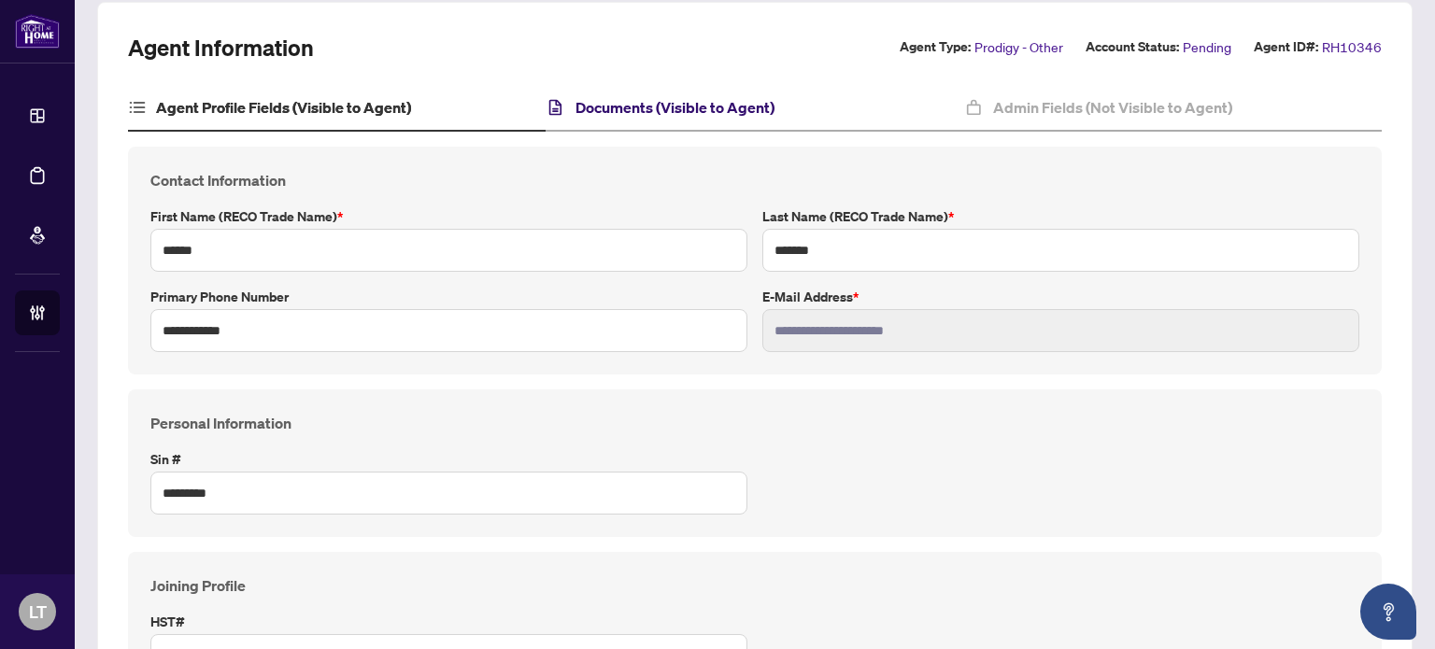
click at [680, 108] on h4 "Documents (Visible to Agent)" at bounding box center [674, 107] width 199 height 22
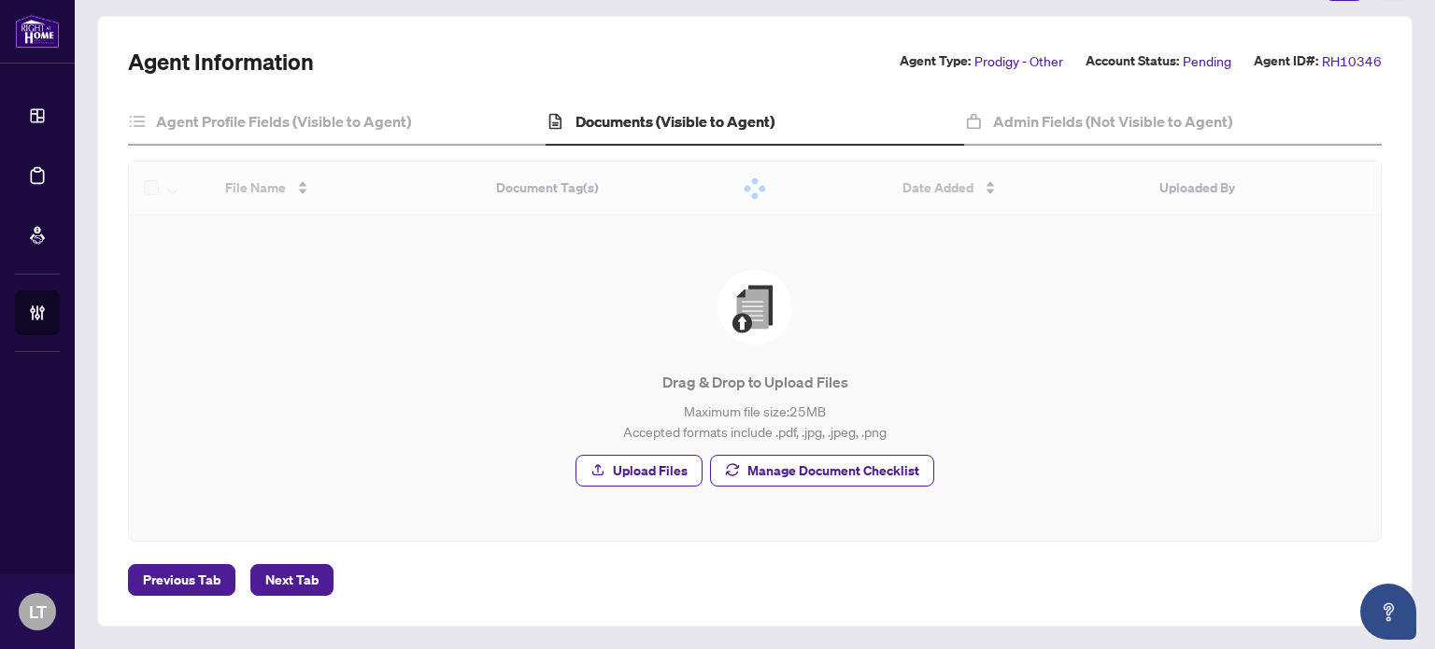
scroll to position [94, 0]
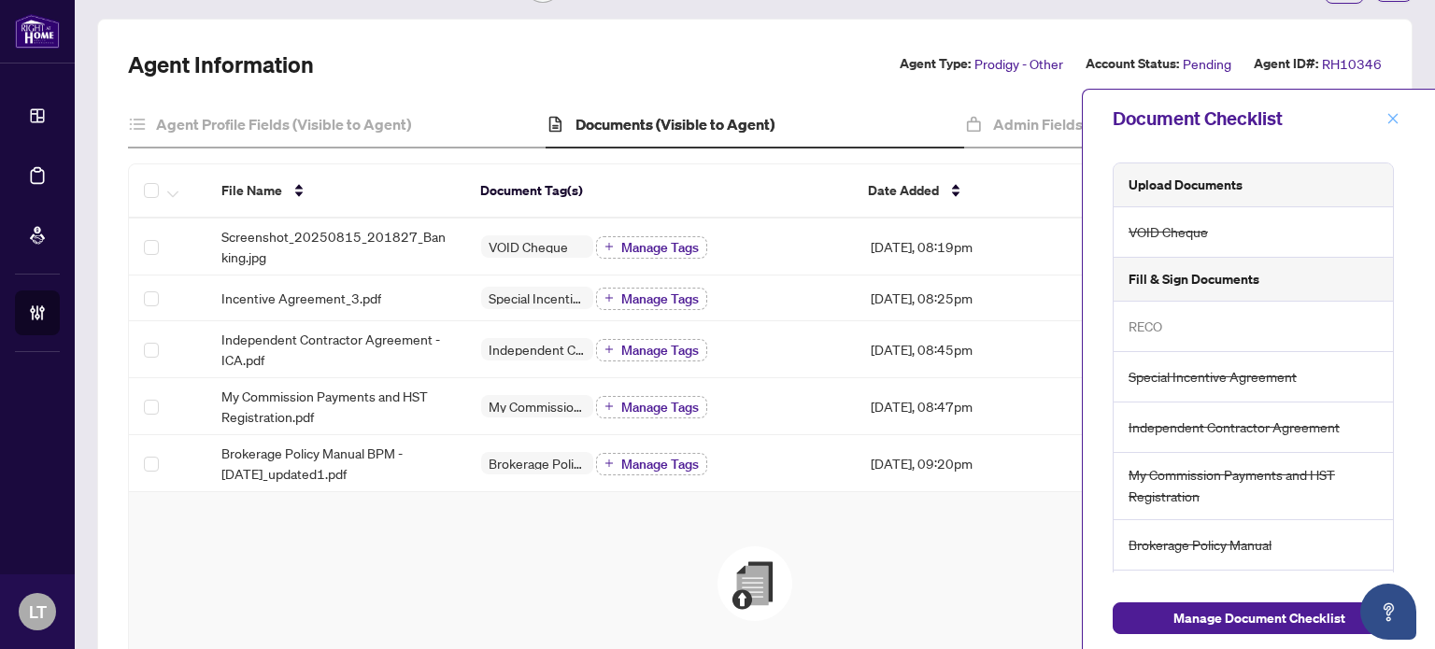
click at [1390, 110] on span "button" at bounding box center [1392, 119] width 13 height 30
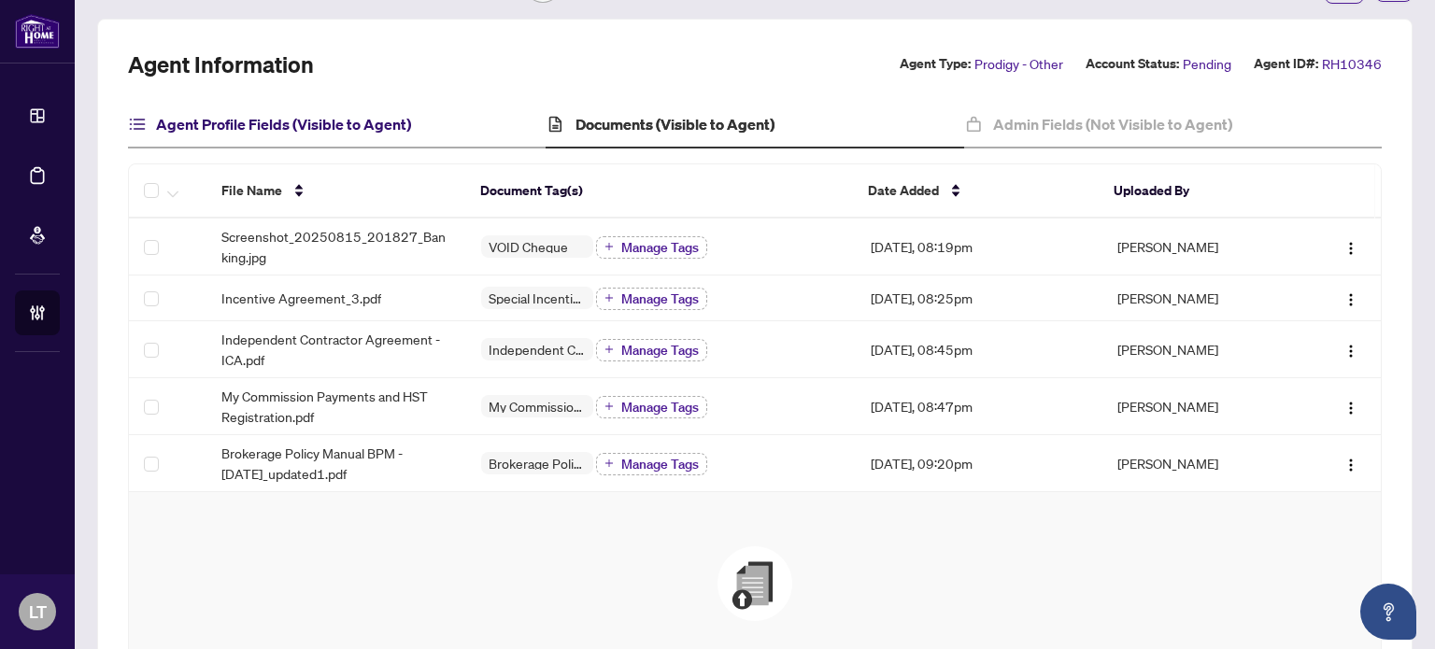
click at [295, 129] on h4 "Agent Profile Fields (Visible to Agent)" at bounding box center [283, 124] width 255 height 22
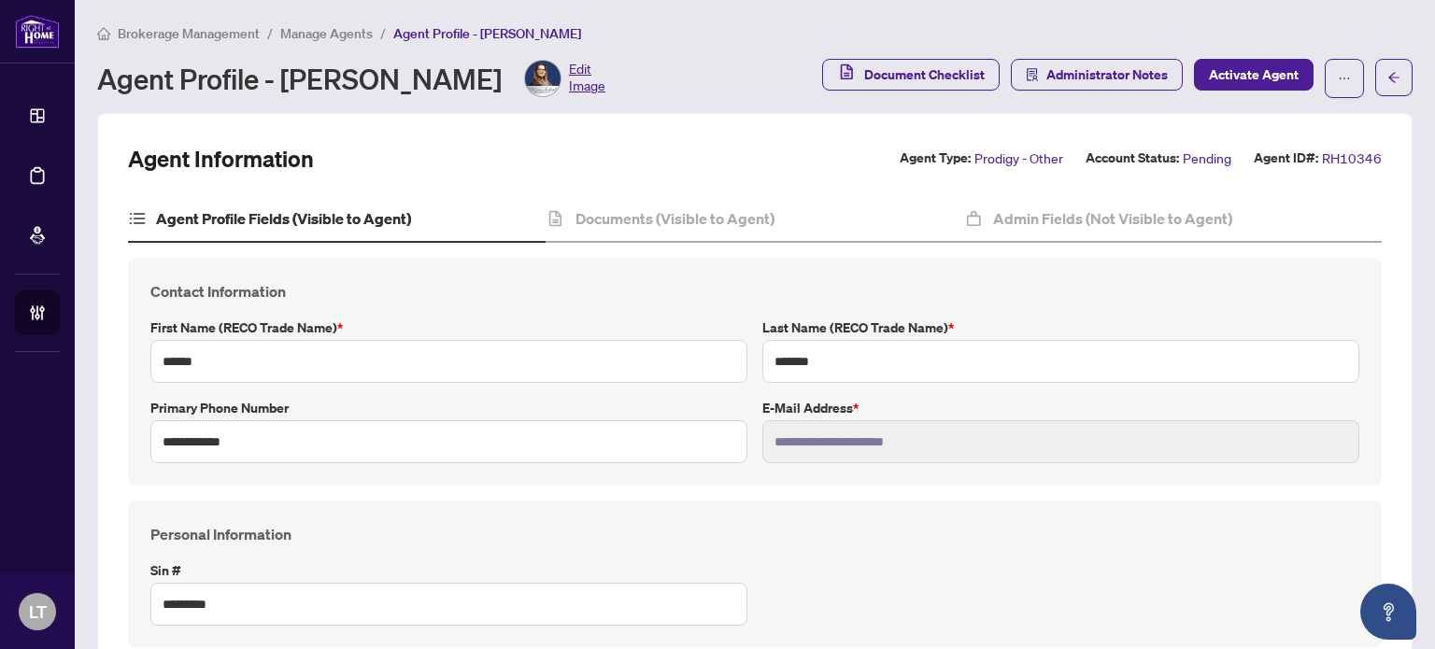
click at [316, 27] on span "Manage Agents" at bounding box center [326, 33] width 92 height 17
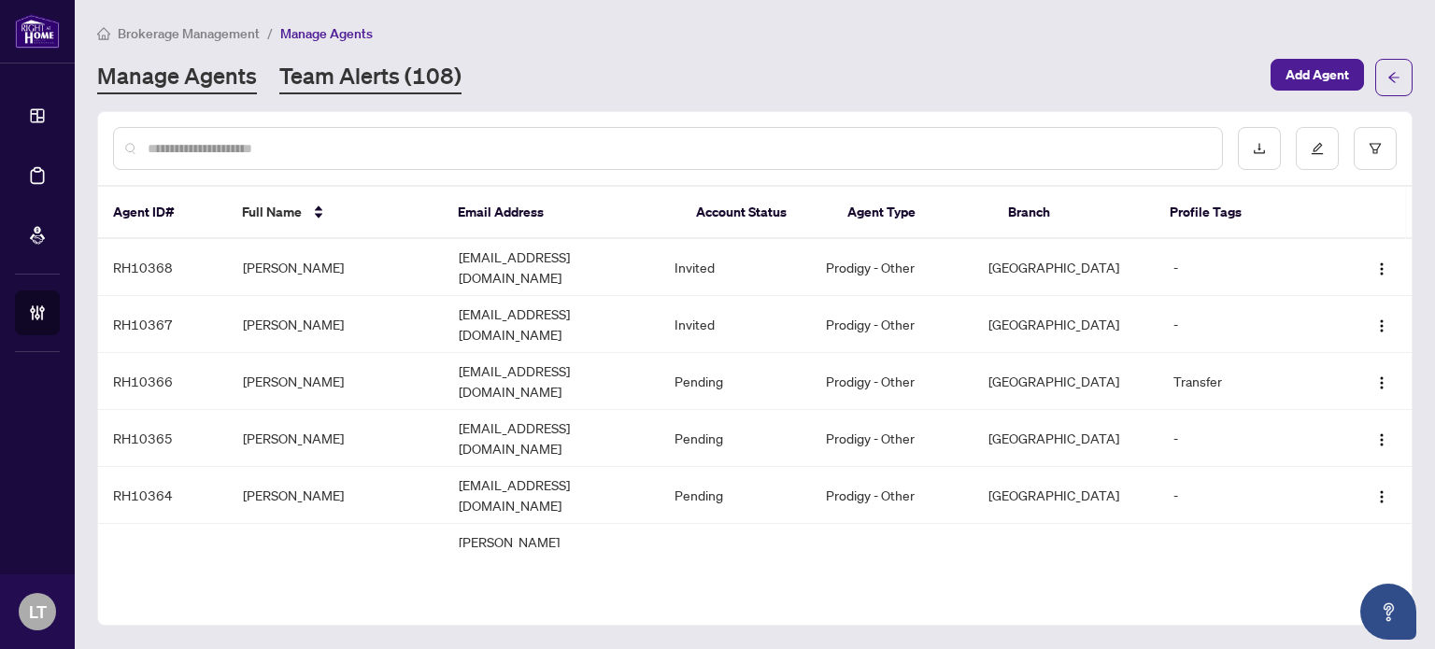
click at [360, 89] on link "Team Alerts (108)" at bounding box center [370, 78] width 182 height 34
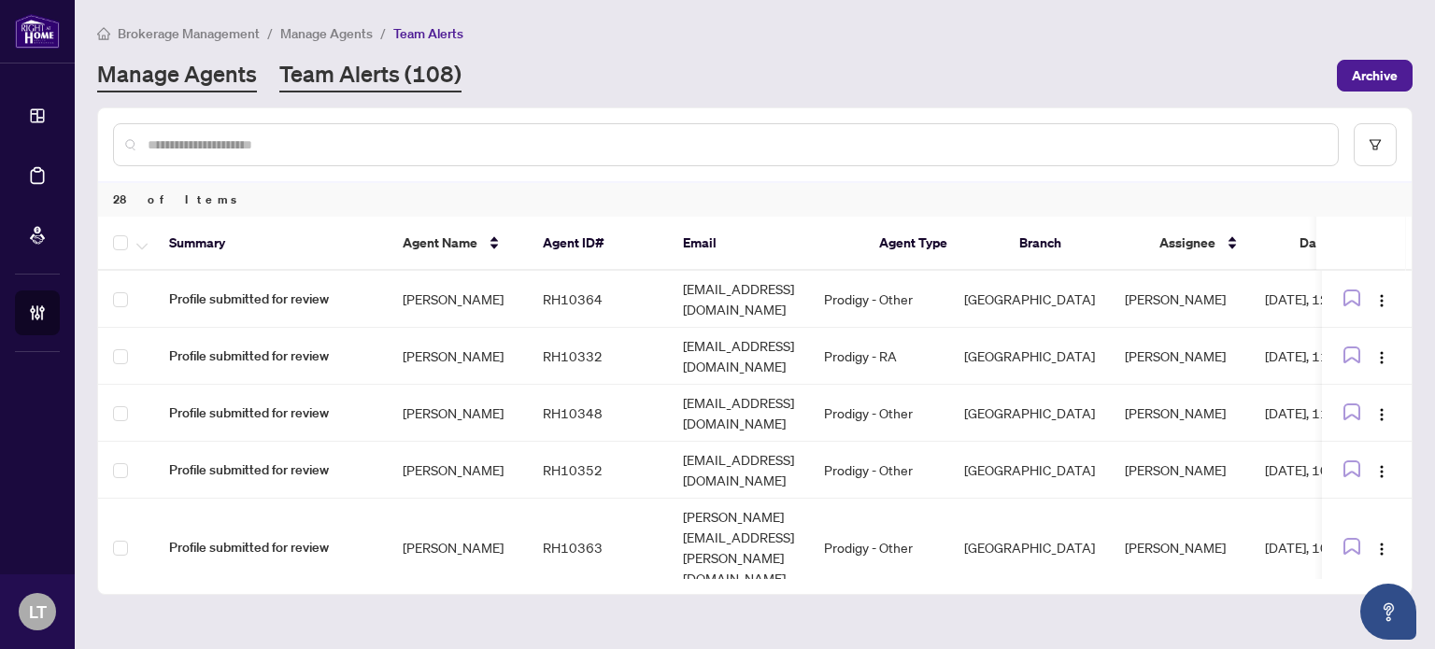
click at [202, 76] on link "Manage Agents" at bounding box center [177, 76] width 160 height 34
